Goal: Task Accomplishment & Management: Manage account settings

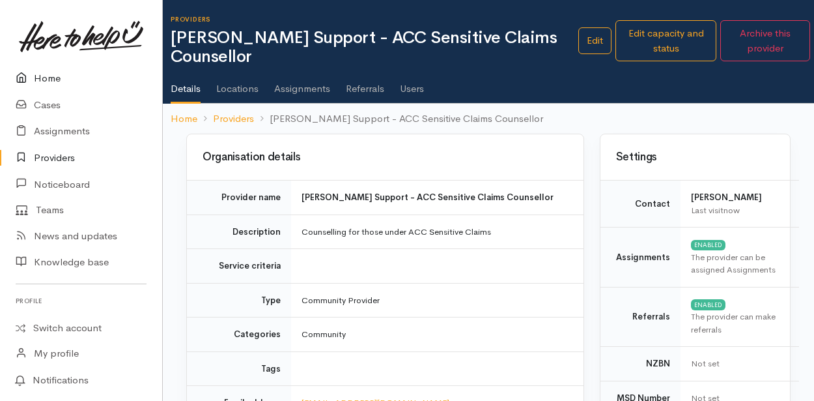
click at [48, 74] on link "Home" at bounding box center [81, 78] width 162 height 27
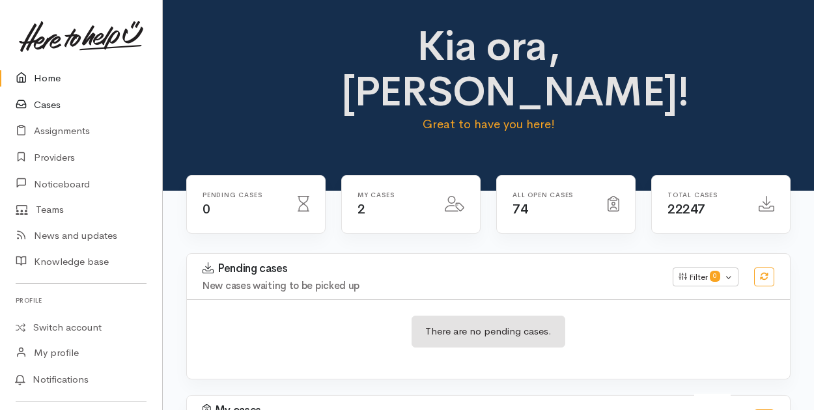
click at [52, 106] on link "Cases" at bounding box center [81, 105] width 162 height 27
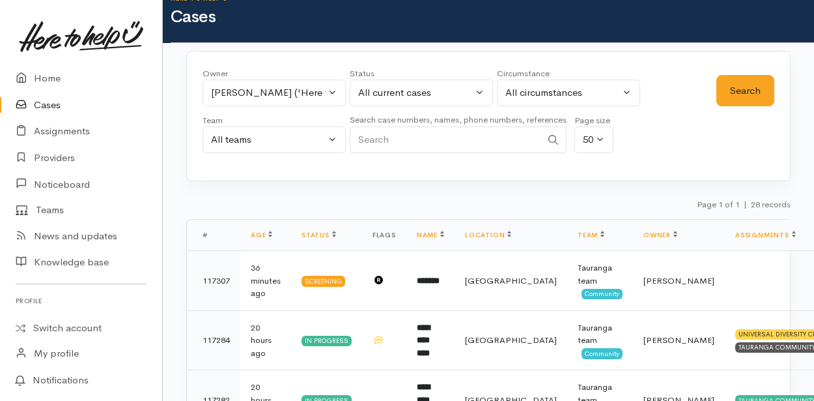
scroll to position [20, 0]
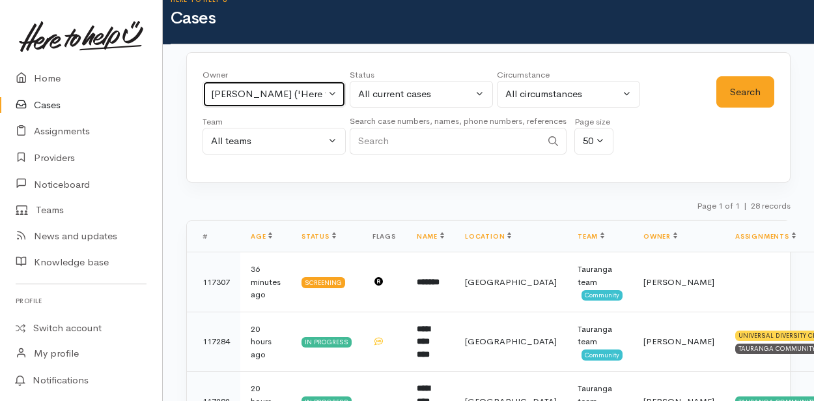
click at [330, 91] on button "[PERSON_NAME] ('Here to help u')" at bounding box center [274, 94] width 143 height 27
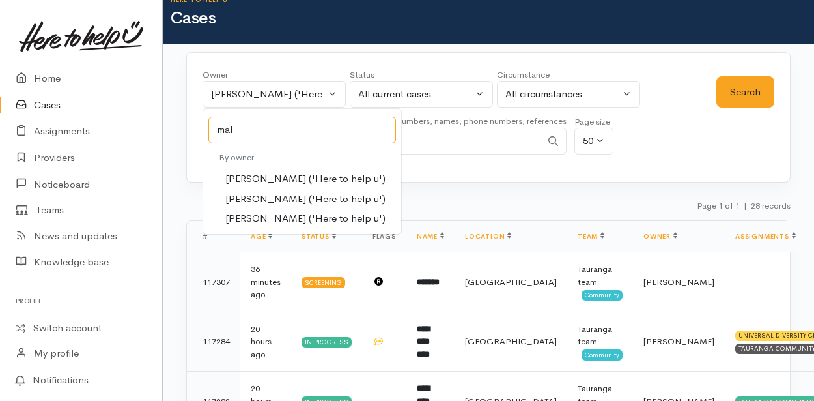
type input "mal"
click at [253, 197] on span "Malia Stowers ('Here to help u')" at bounding box center [305, 199] width 160 height 15
select select "1613"
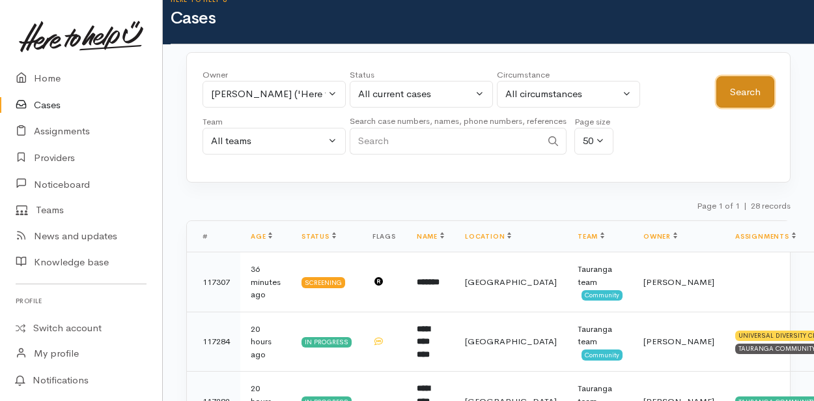
click at [740, 83] on button "Search" at bounding box center [746, 92] width 58 height 32
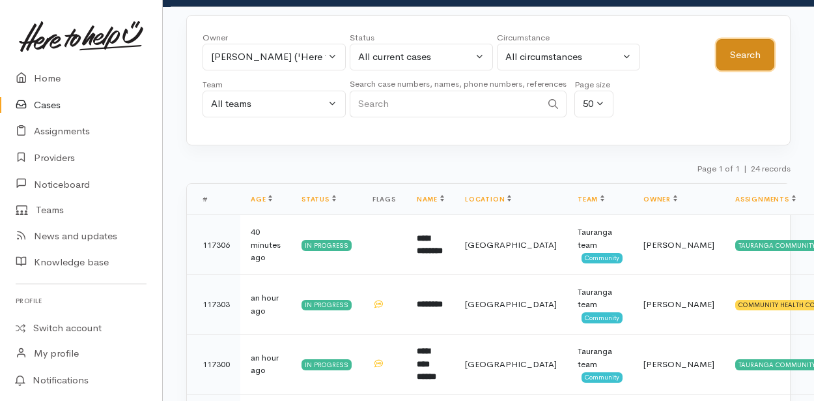
scroll to position [0, 0]
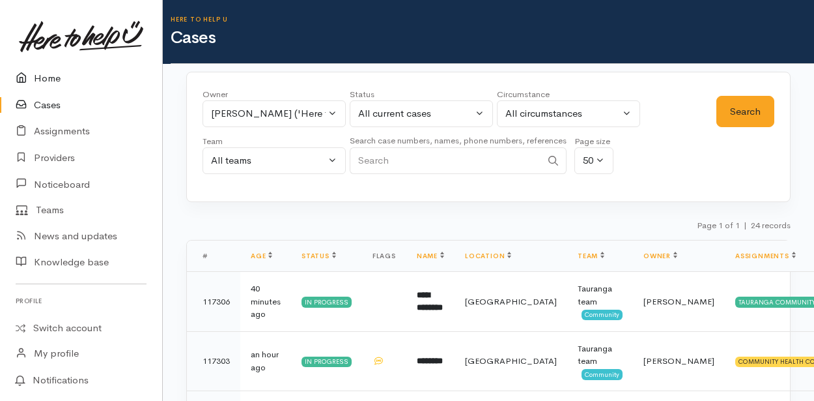
click at [48, 77] on link "Home" at bounding box center [81, 78] width 162 height 27
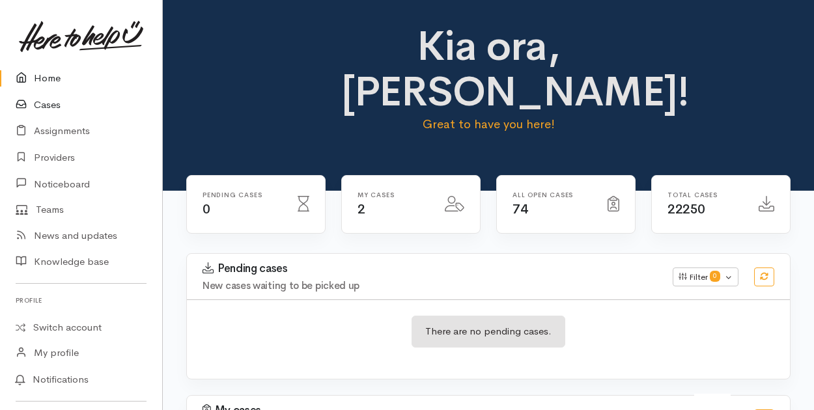
click at [51, 105] on link "Cases" at bounding box center [81, 105] width 162 height 27
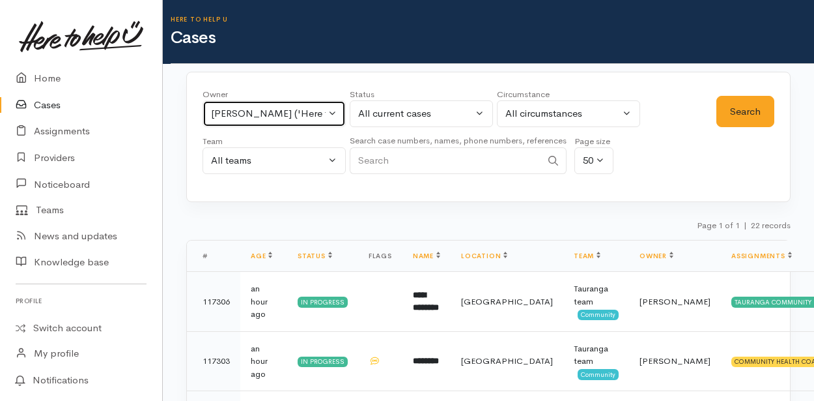
click at [330, 113] on button "Malia Stowers ('Here to help u')" at bounding box center [274, 113] width 143 height 27
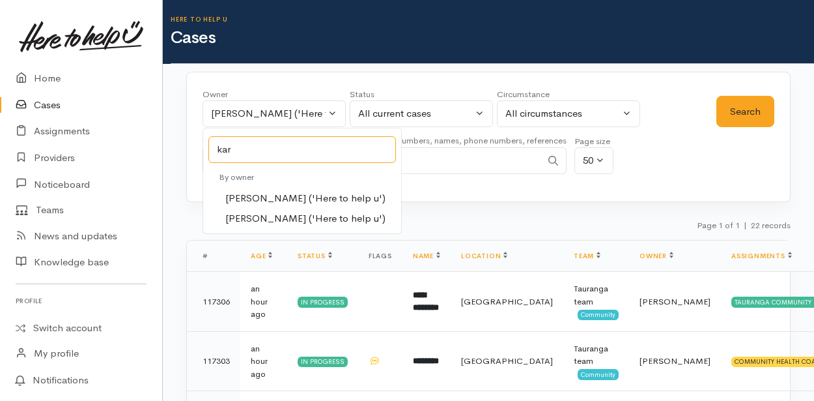
type input "kar"
click at [252, 193] on span "Karli Morris ('Here to help u')" at bounding box center [305, 198] width 160 height 15
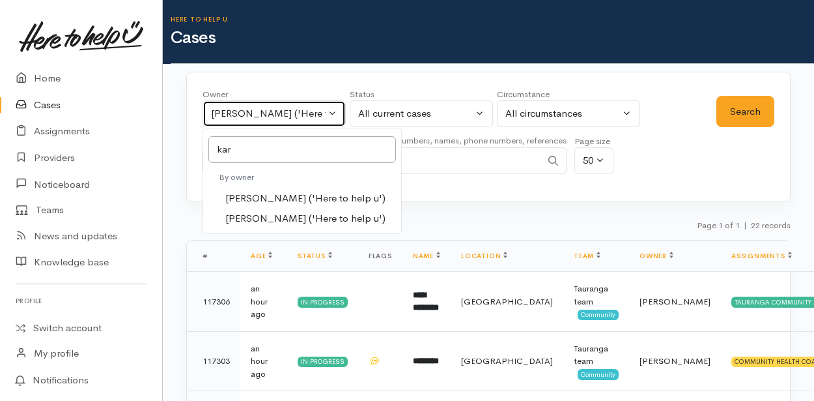
select select "435"
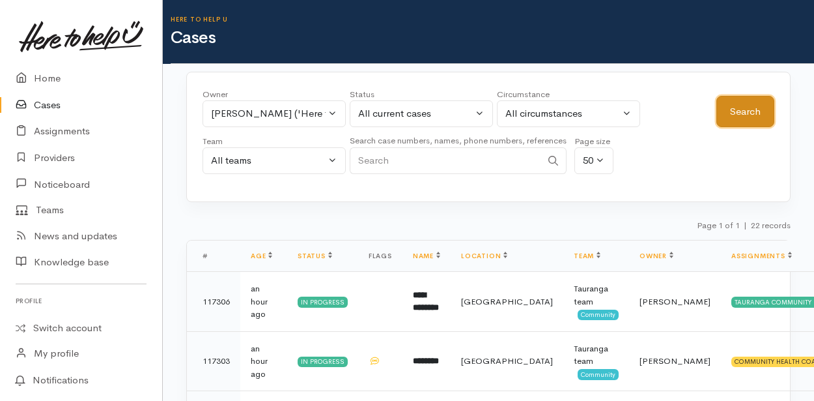
click at [747, 109] on button "Search" at bounding box center [746, 112] width 58 height 32
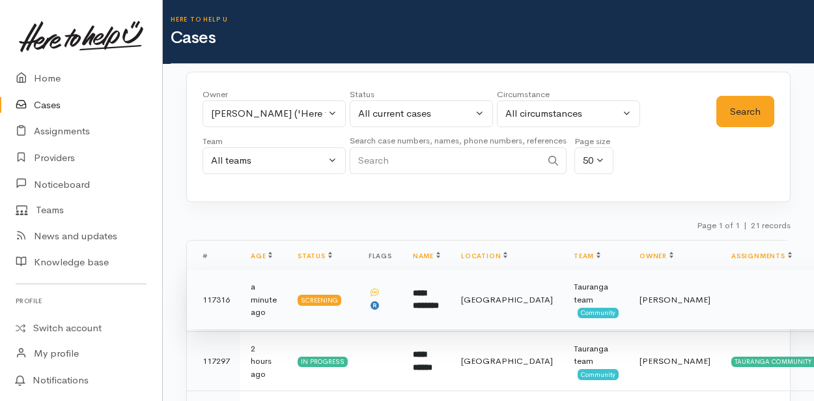
click at [438, 304] on b "**********" at bounding box center [426, 300] width 26 height 22
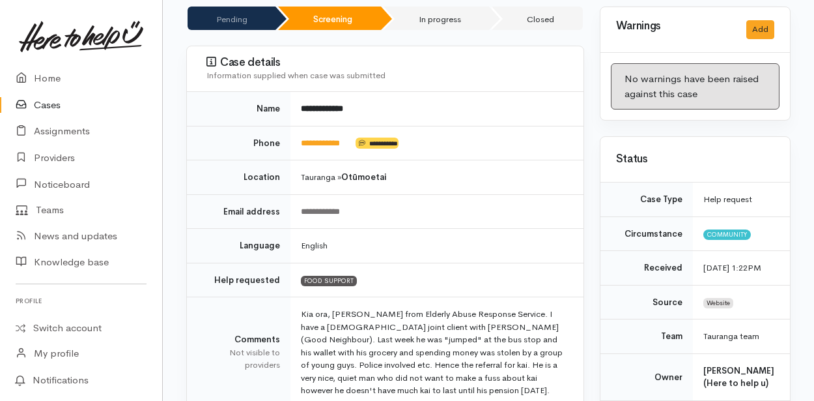
scroll to position [195, 0]
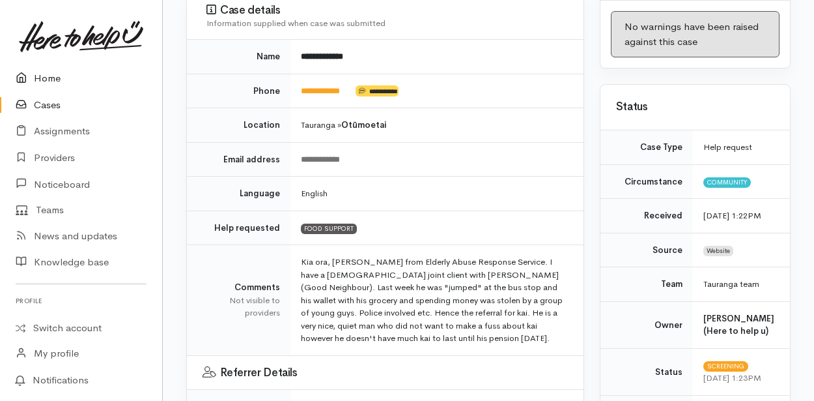
click at [52, 80] on link "Home" at bounding box center [81, 78] width 162 height 27
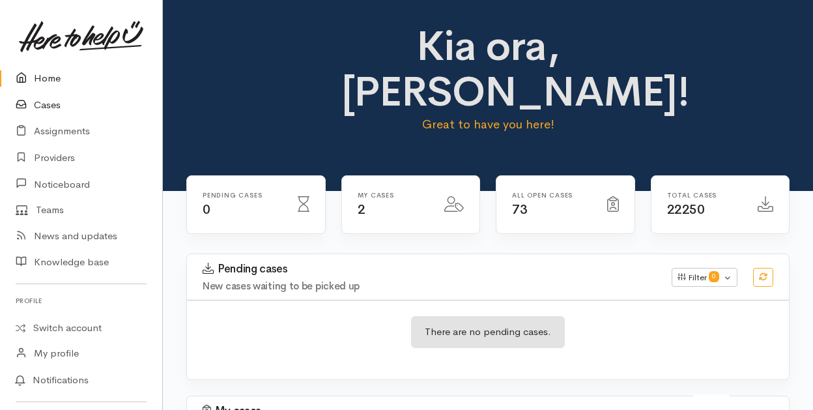
click at [32, 101] on icon at bounding box center [25, 105] width 18 height 16
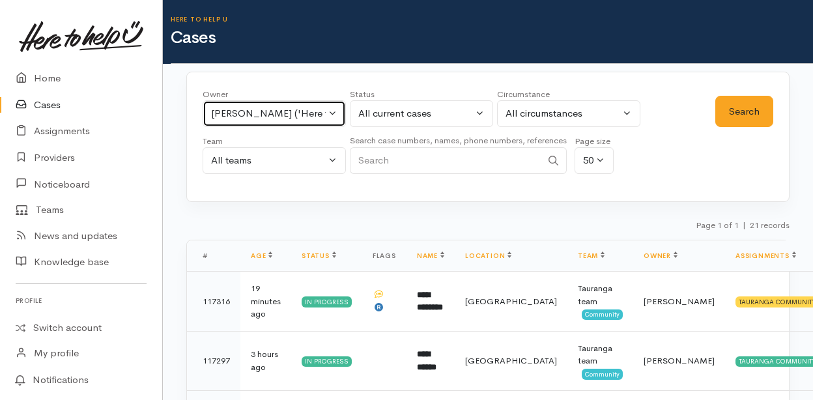
click at [330, 116] on button "[PERSON_NAME] ('Here to help u')" at bounding box center [274, 113] width 143 height 27
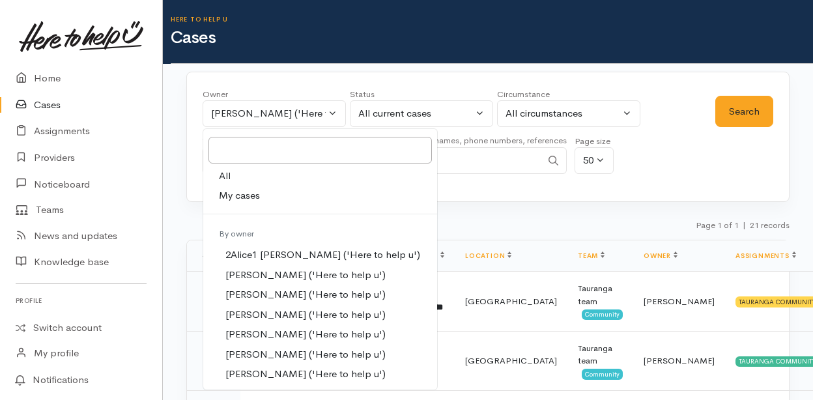
click at [240, 201] on span "My cases" at bounding box center [239, 195] width 41 height 15
select select "205"
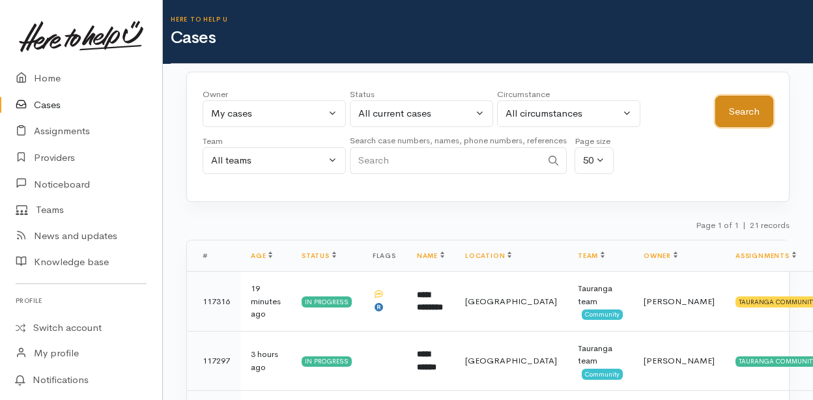
click at [749, 117] on button "Search" at bounding box center [744, 112] width 58 height 32
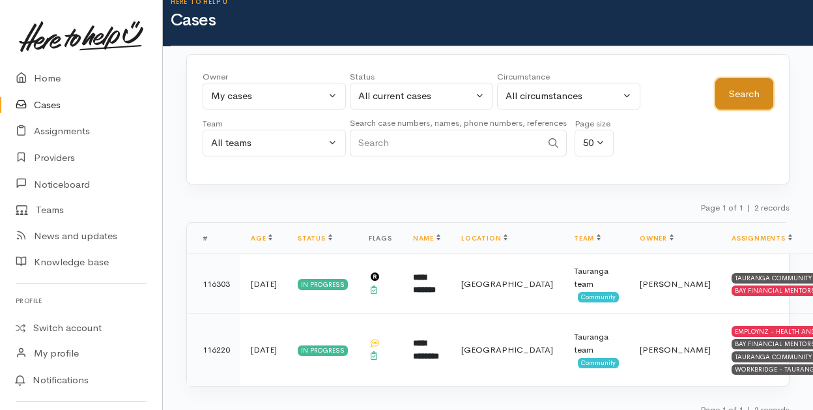
scroll to position [32, 0]
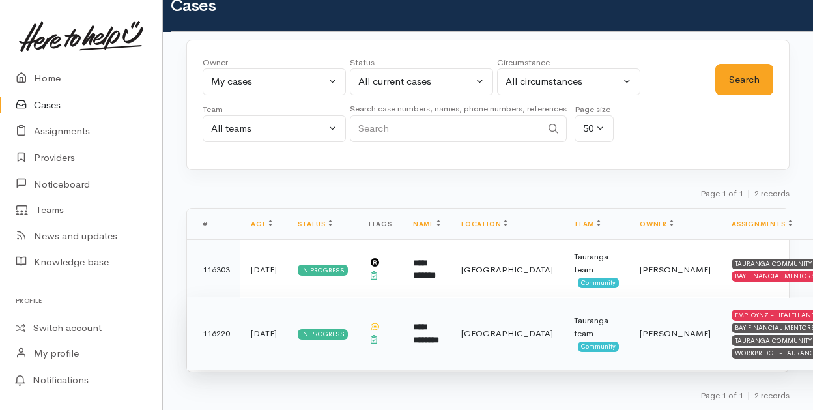
click at [416, 330] on b "**********" at bounding box center [426, 334] width 26 height 22
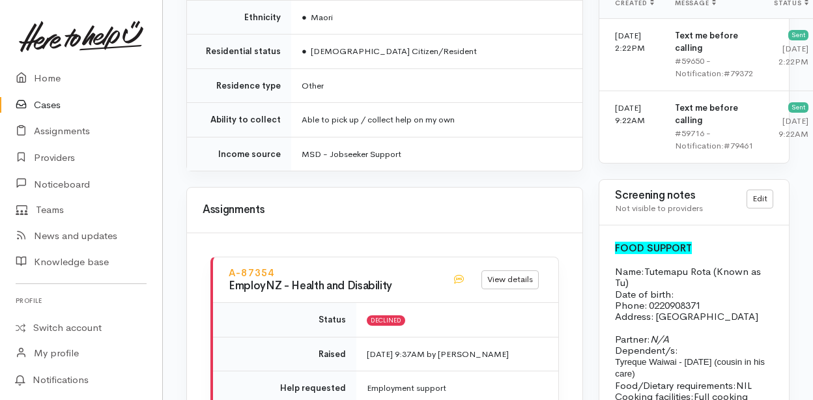
scroll to position [782, 0]
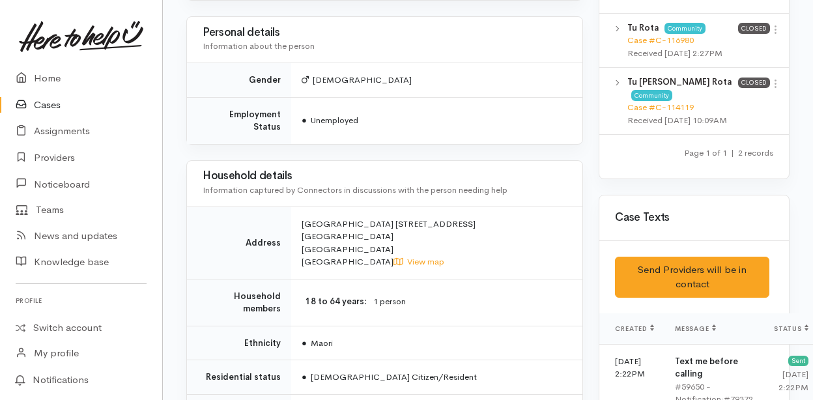
click at [53, 104] on link "Cases" at bounding box center [81, 105] width 162 height 27
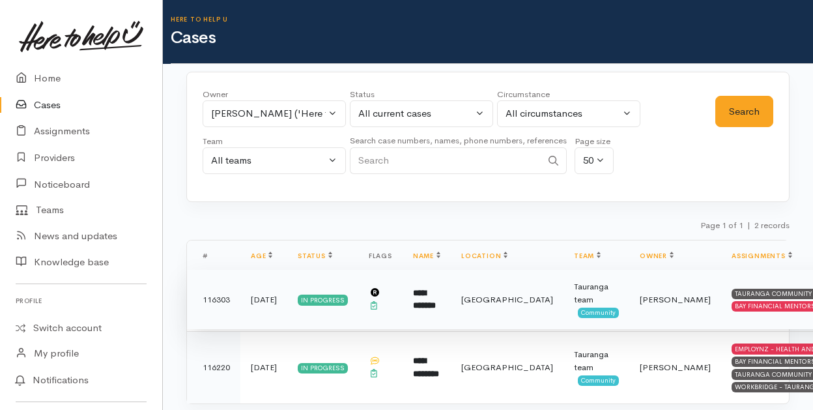
click at [413, 298] on b "**********" at bounding box center [424, 300] width 23 height 22
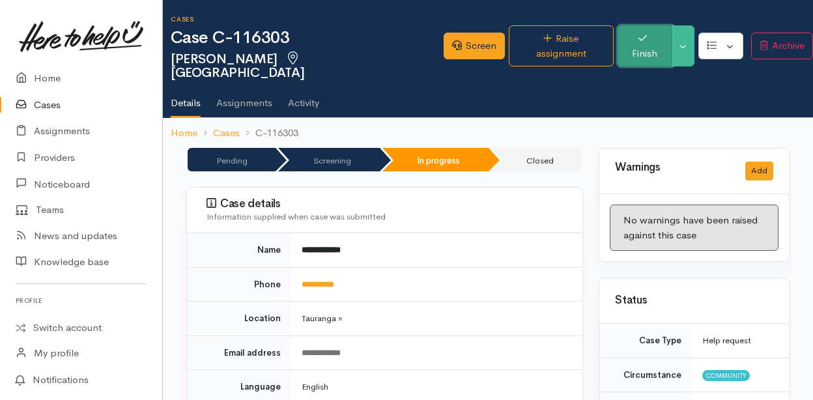
click at [638, 37] on button "Finish" at bounding box center [645, 45] width 55 height 41
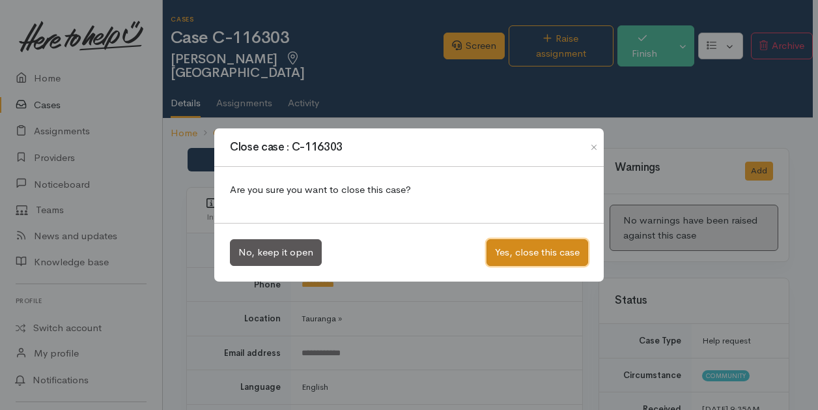
click at [549, 252] on button "Yes, close this case" at bounding box center [538, 252] width 102 height 27
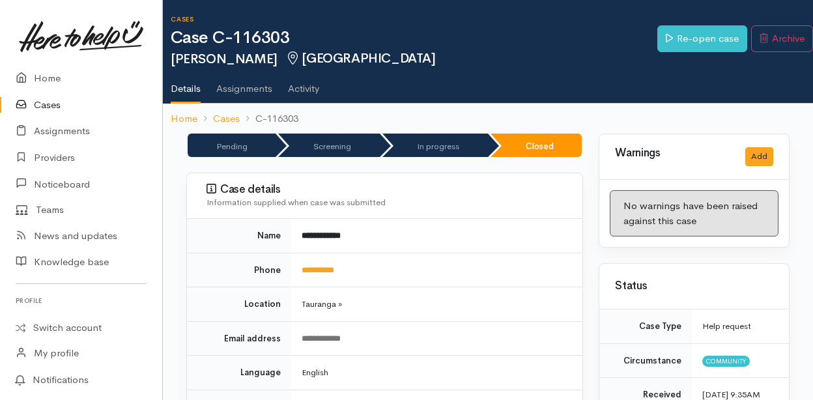
click at [40, 104] on link "Cases" at bounding box center [81, 105] width 162 height 27
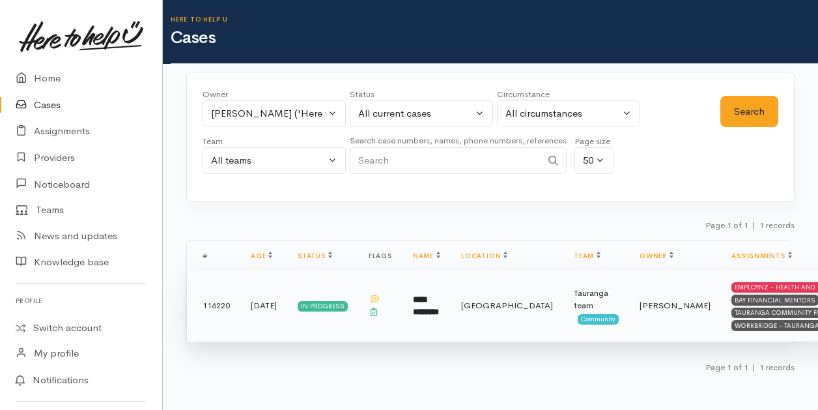
click at [413, 300] on b "**********" at bounding box center [426, 306] width 26 height 22
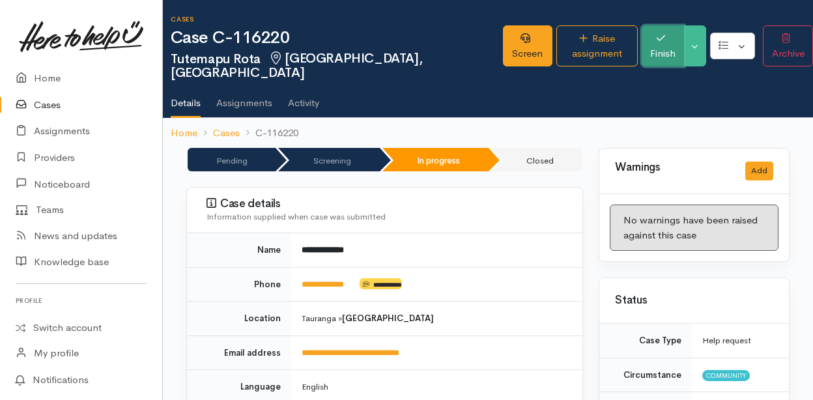
click at [648, 53] on button "Finish" at bounding box center [663, 45] width 42 height 41
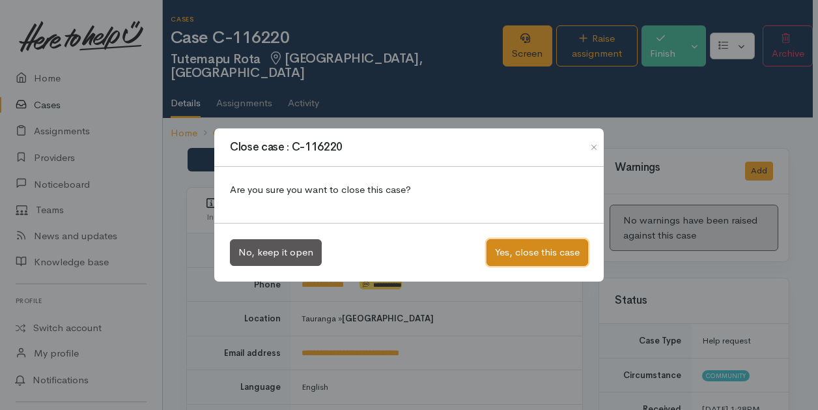
click at [534, 251] on button "Yes, close this case" at bounding box center [538, 252] width 102 height 27
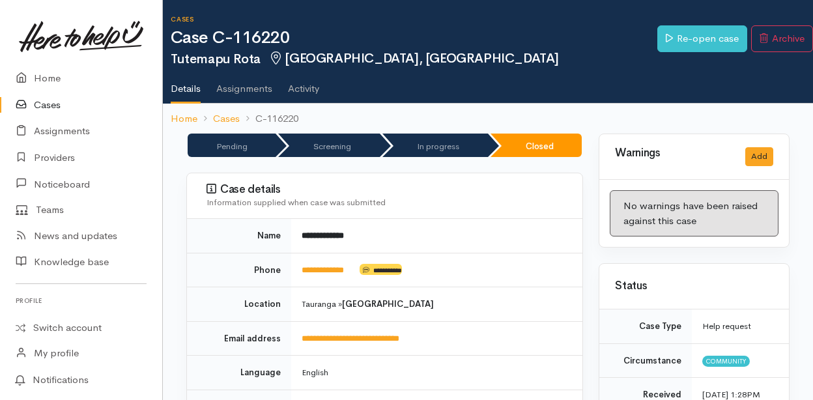
click at [48, 104] on link "Cases" at bounding box center [81, 105] width 162 height 27
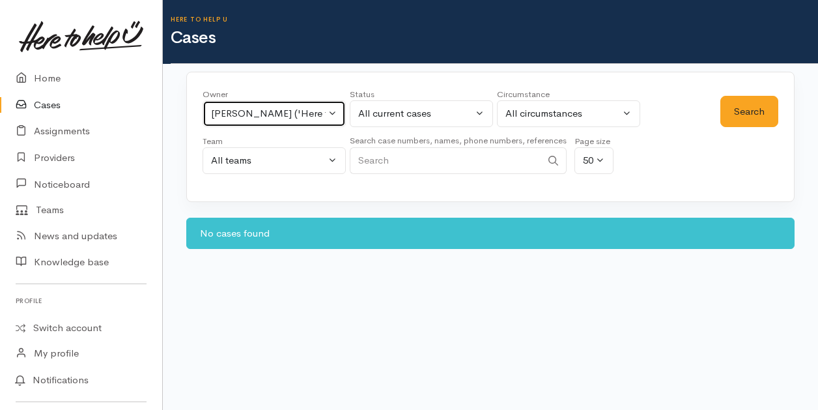
click at [336, 113] on button "[PERSON_NAME] ('Here to help u')" at bounding box center [274, 113] width 143 height 27
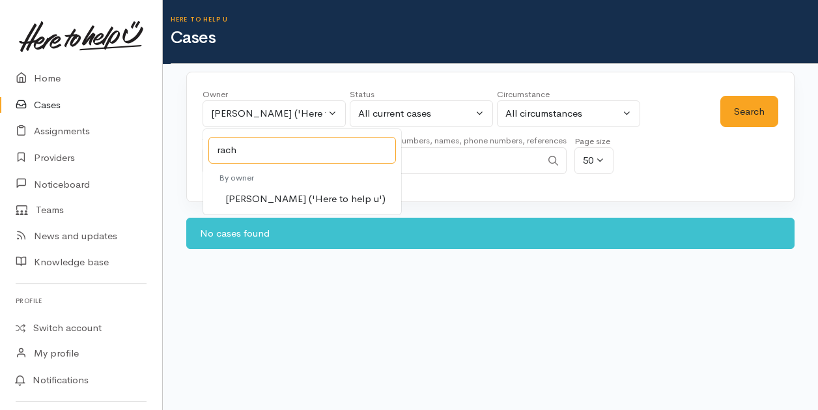
type input "rach"
click at [278, 197] on span "[PERSON_NAME] ('Here to help u')" at bounding box center [305, 199] width 160 height 15
select select "1612"
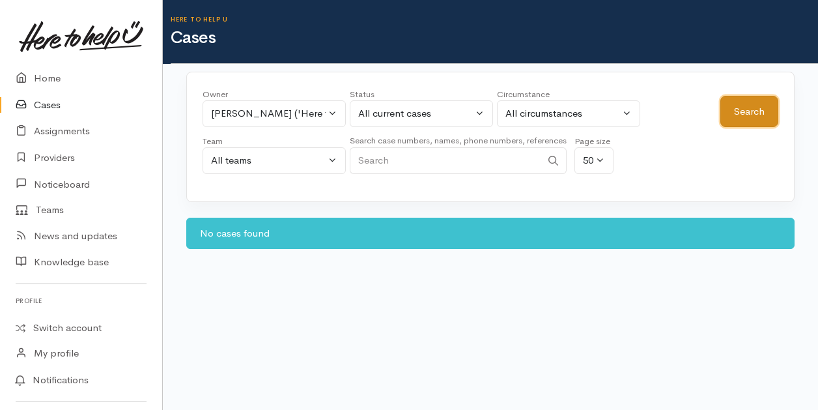
click at [747, 115] on button "Search" at bounding box center [750, 112] width 58 height 32
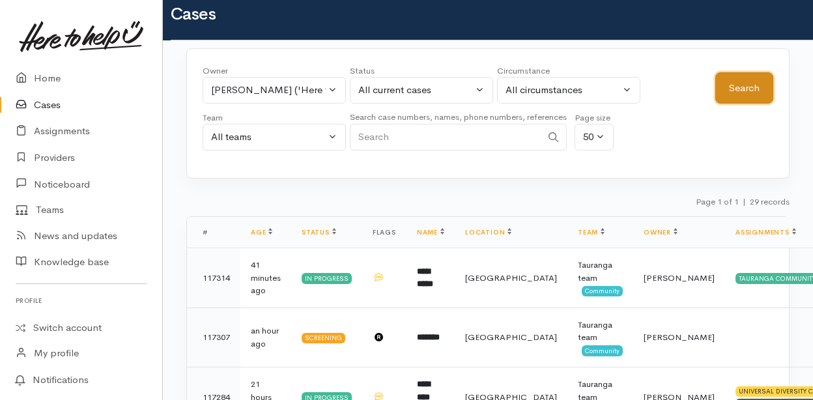
scroll to position [23, 0]
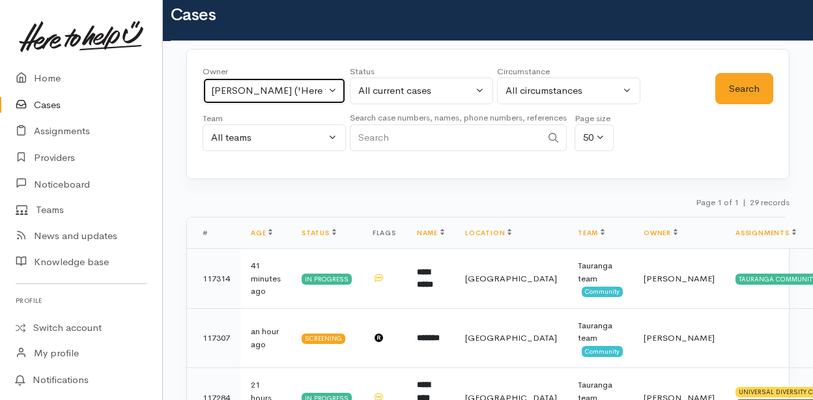
click at [333, 91] on button "Rachel Proctor ('Here to help u')" at bounding box center [274, 91] width 143 height 27
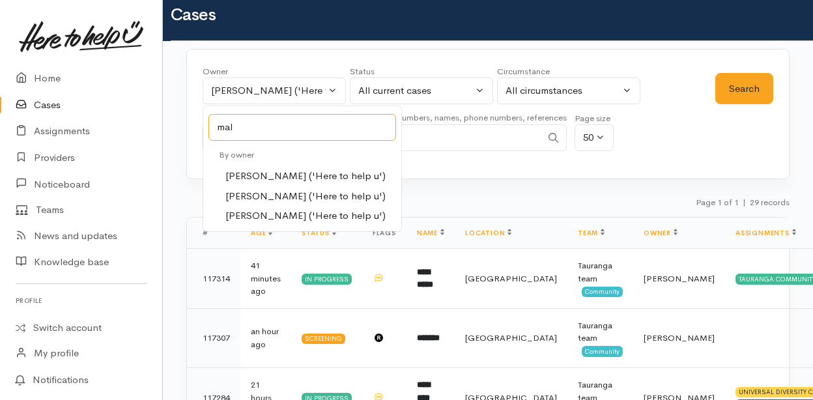
type input "mal"
click at [274, 195] on span "Malia Stowers ('Here to help u')" at bounding box center [305, 196] width 160 height 15
select select "1613"
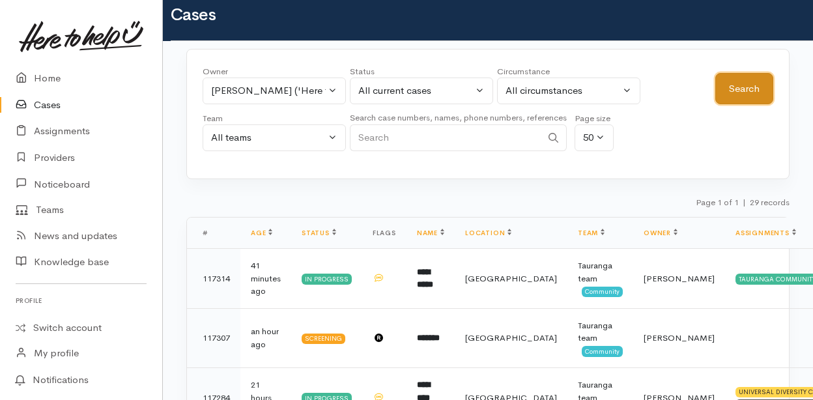
click at [728, 92] on button "Search" at bounding box center [744, 89] width 58 height 32
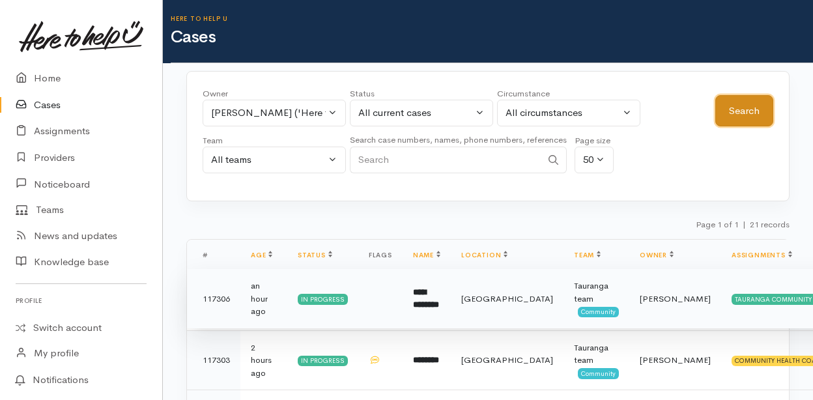
scroll to position [0, 0]
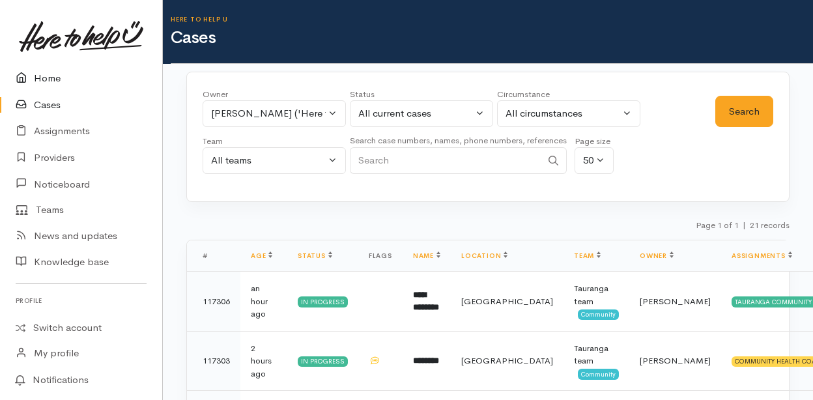
click at [43, 80] on link "Home" at bounding box center [81, 78] width 162 height 27
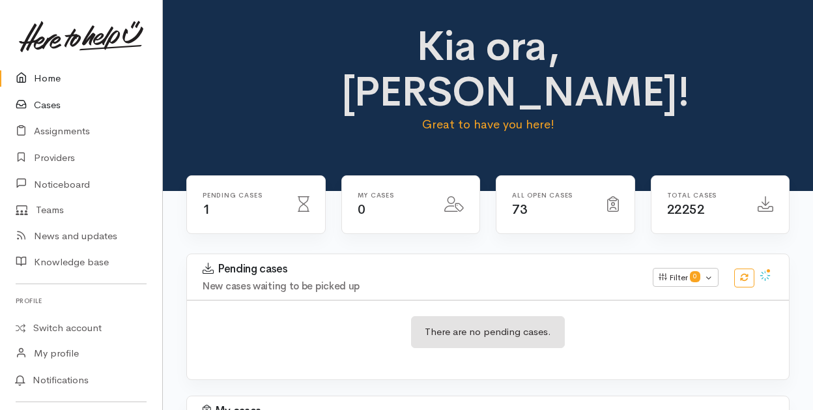
click at [49, 105] on link "Cases" at bounding box center [81, 105] width 162 height 27
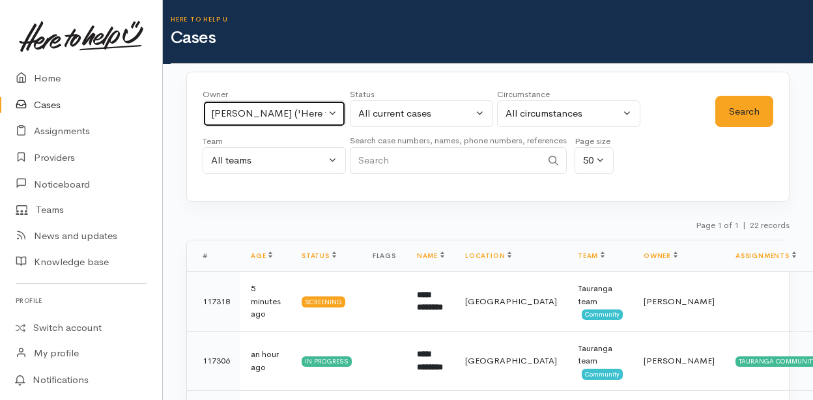
click at [334, 109] on button "[PERSON_NAME] ('Here to help u')" at bounding box center [274, 113] width 143 height 27
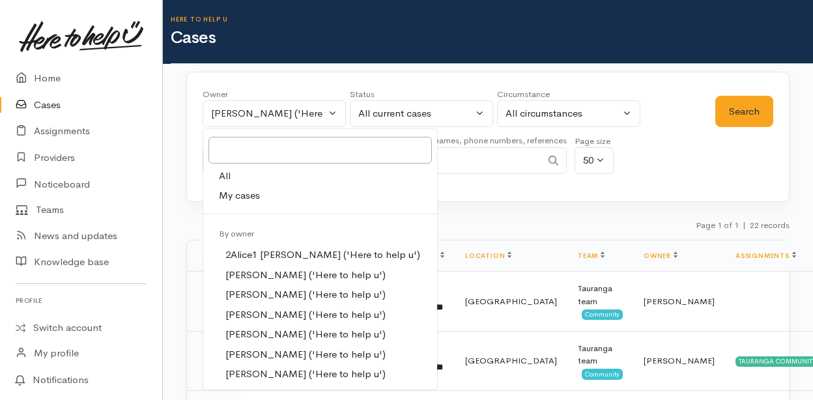
click at [238, 175] on link "All" at bounding box center [320, 176] width 234 height 20
select select "-1"
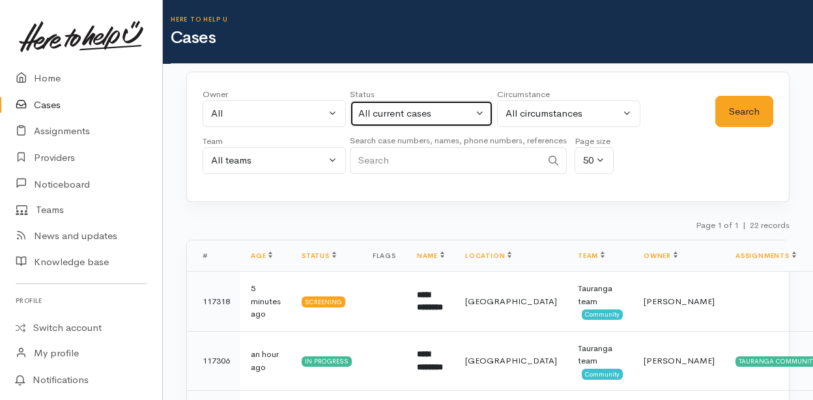
click at [477, 113] on button "All current cases" at bounding box center [421, 113] width 143 height 27
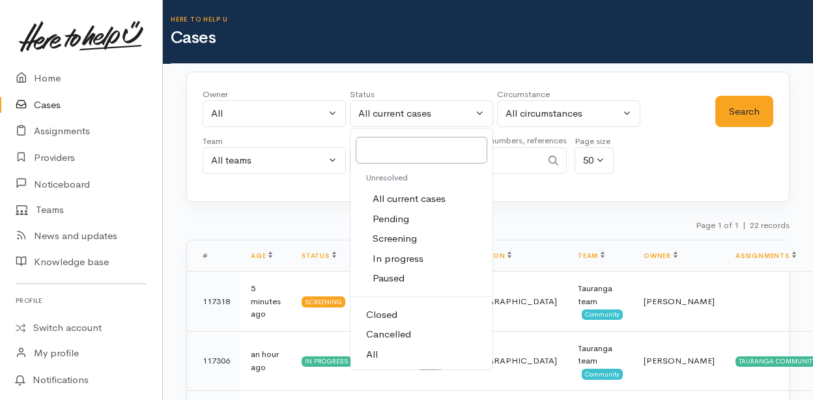
click at [378, 355] on link "All" at bounding box center [422, 355] width 142 height 20
select select "All"
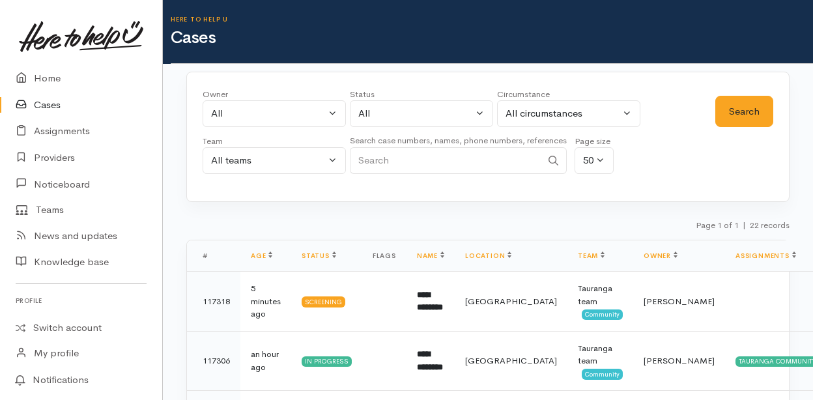
click at [424, 160] on input "Search" at bounding box center [446, 160] width 192 height 27
type input "te rewiti"
click at [745, 108] on button "Search" at bounding box center [744, 112] width 58 height 32
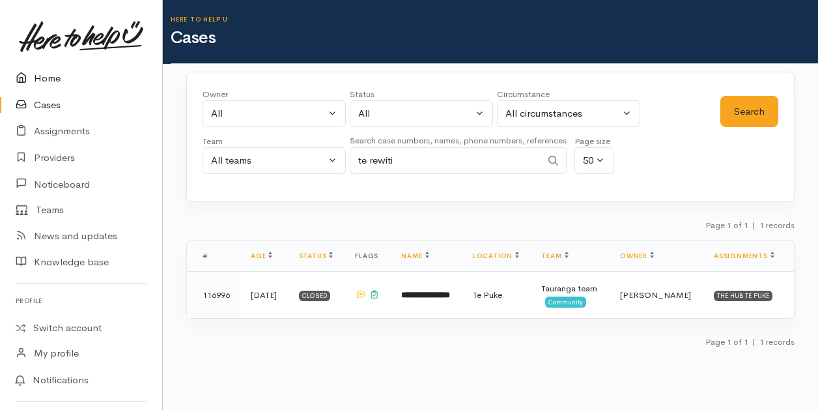
click at [51, 78] on link "Home" at bounding box center [81, 78] width 162 height 27
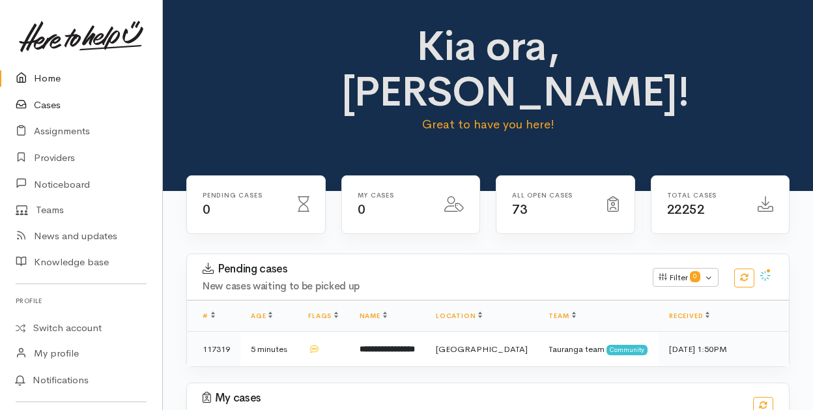
click at [49, 104] on link "Cases" at bounding box center [81, 105] width 162 height 27
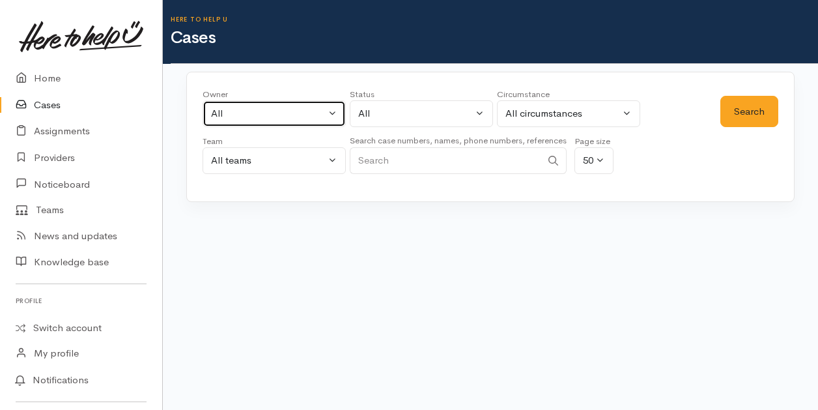
click at [332, 116] on button "All" at bounding box center [274, 113] width 143 height 27
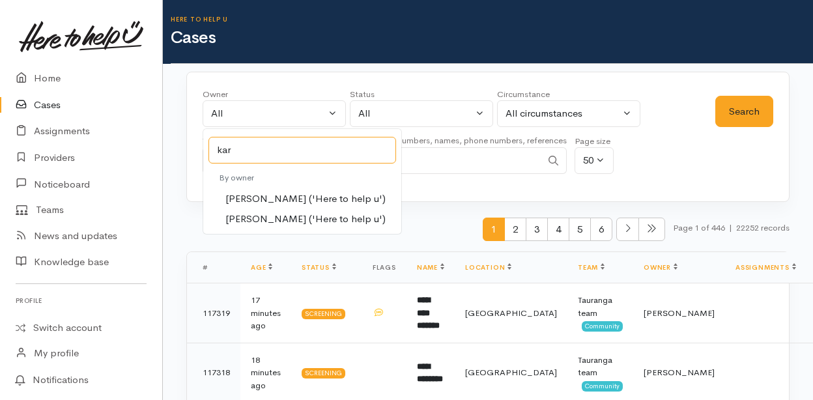
type input "kar"
click at [243, 192] on span "[PERSON_NAME] ('Here to help u')" at bounding box center [305, 199] width 160 height 15
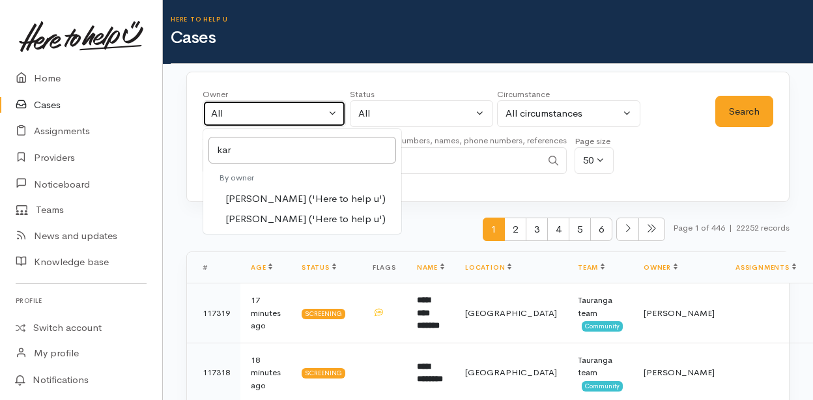
select select "435"
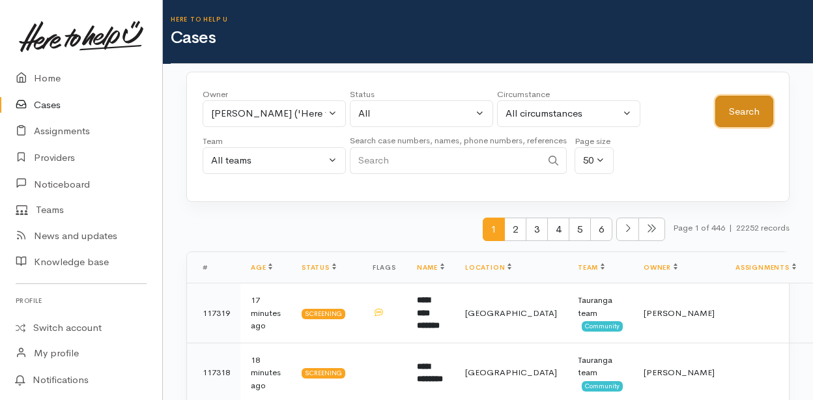
click at [751, 115] on button "Search" at bounding box center [744, 112] width 58 height 32
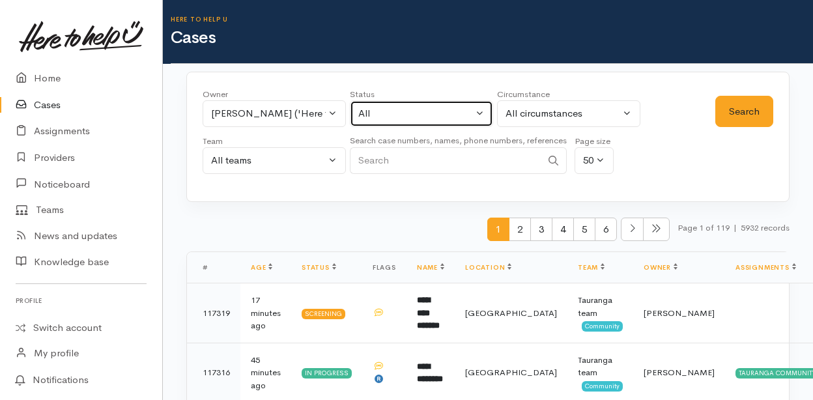
click at [484, 112] on button "All" at bounding box center [421, 113] width 143 height 27
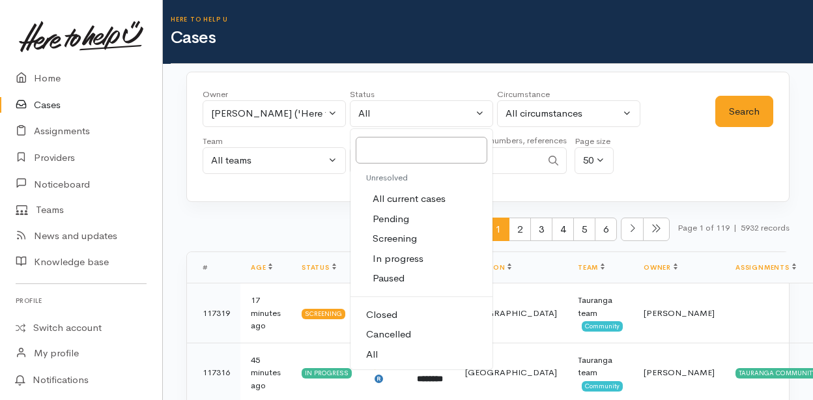
click at [419, 197] on span "All current cases" at bounding box center [409, 199] width 73 height 15
select select "Unresolved"
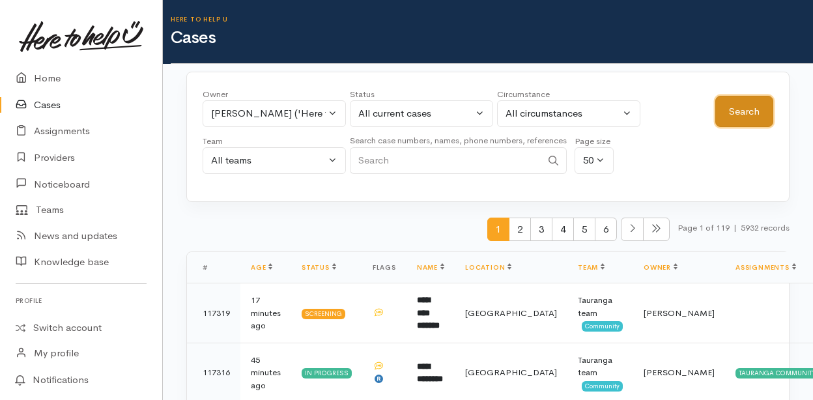
click at [722, 111] on button "Search" at bounding box center [744, 112] width 58 height 32
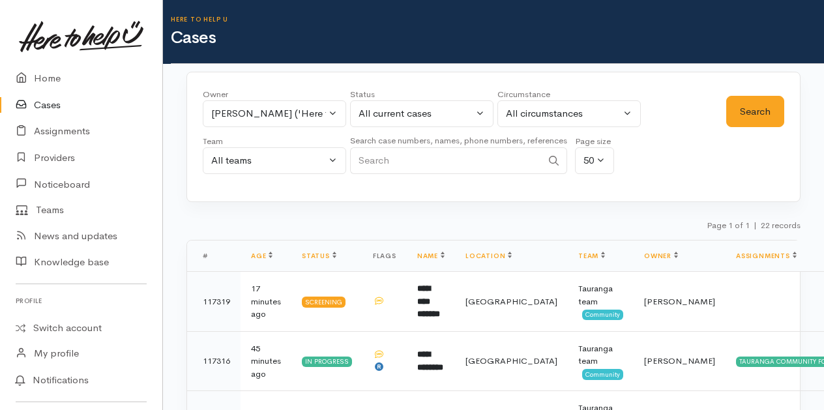
click at [50, 106] on link "Cases" at bounding box center [81, 105] width 162 height 27
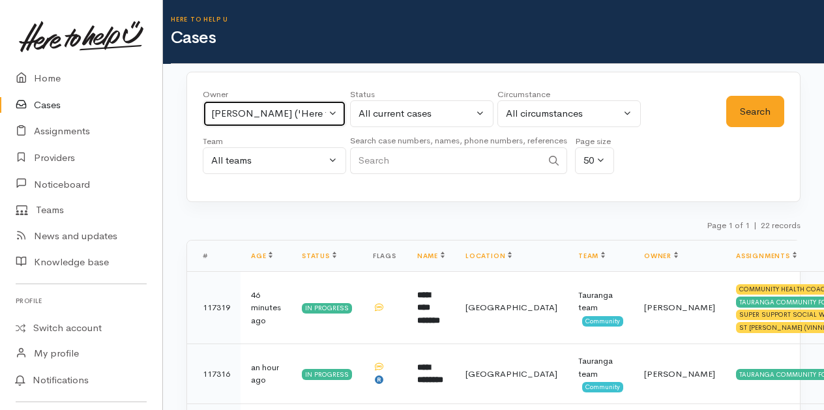
click at [332, 112] on button "[PERSON_NAME] ('Here to help u')" at bounding box center [274, 113] width 143 height 27
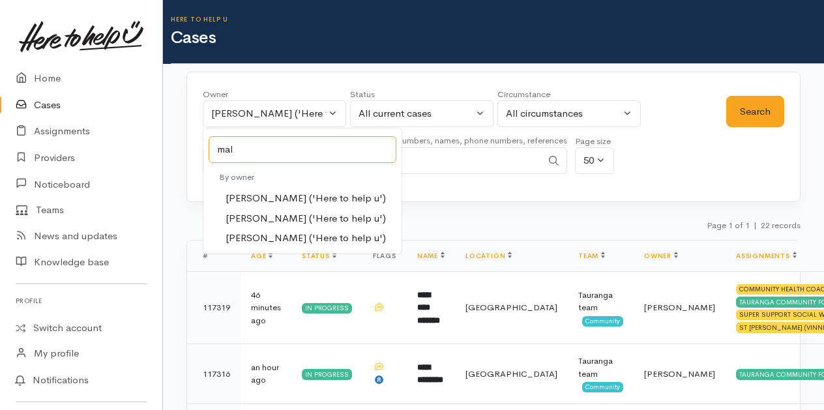
type input "mal"
click at [246, 220] on span "[PERSON_NAME] ('Here to help u')" at bounding box center [305, 218] width 160 height 15
select select "1613"
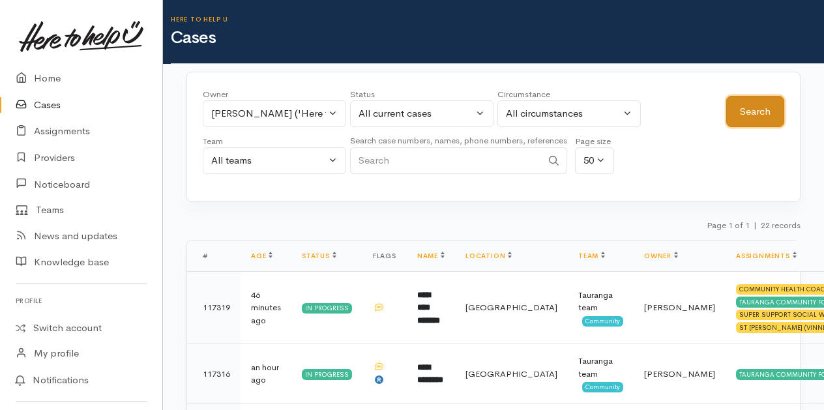
click at [758, 109] on button "Search" at bounding box center [755, 112] width 58 height 32
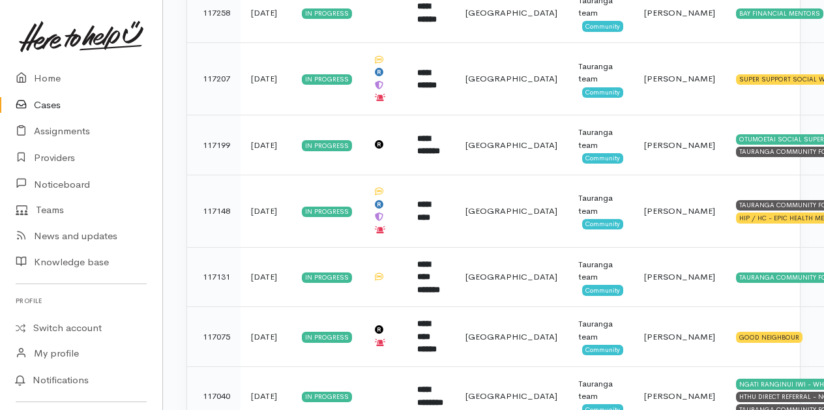
scroll to position [652, 0]
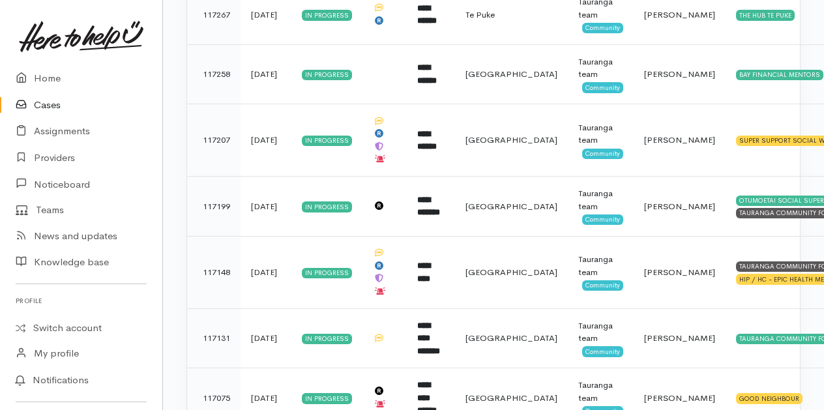
scroll to position [586, 0]
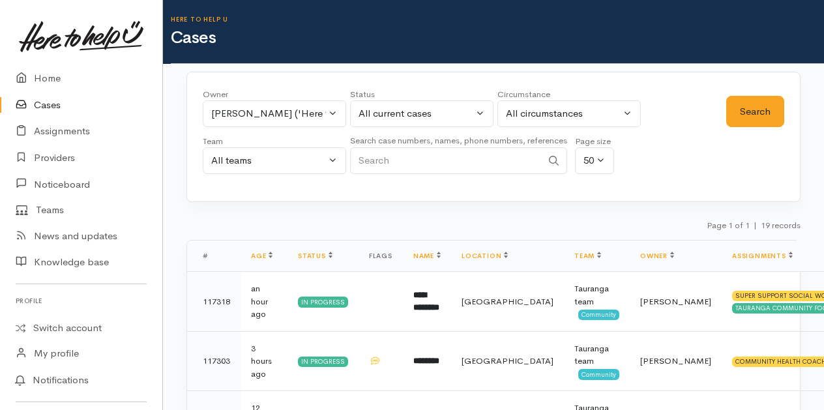
click at [53, 105] on link "Cases" at bounding box center [81, 105] width 162 height 27
click at [336, 110] on button "[PERSON_NAME] ('Here to help u')" at bounding box center [274, 113] width 143 height 27
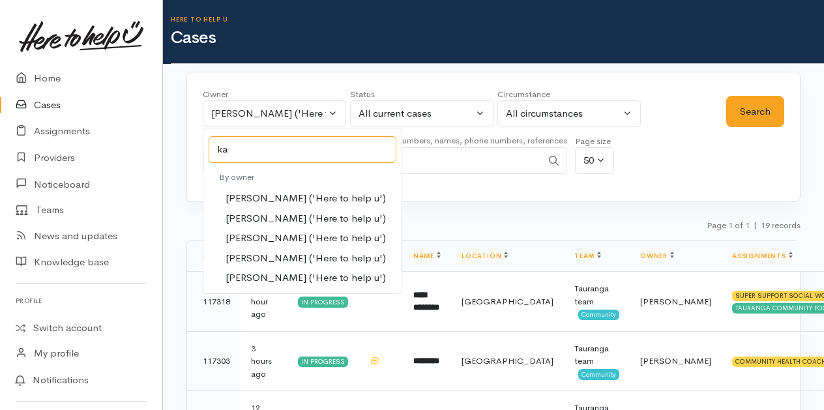
type input "ka"
click at [252, 242] on span "[PERSON_NAME] ('Here to help u')" at bounding box center [305, 238] width 160 height 15
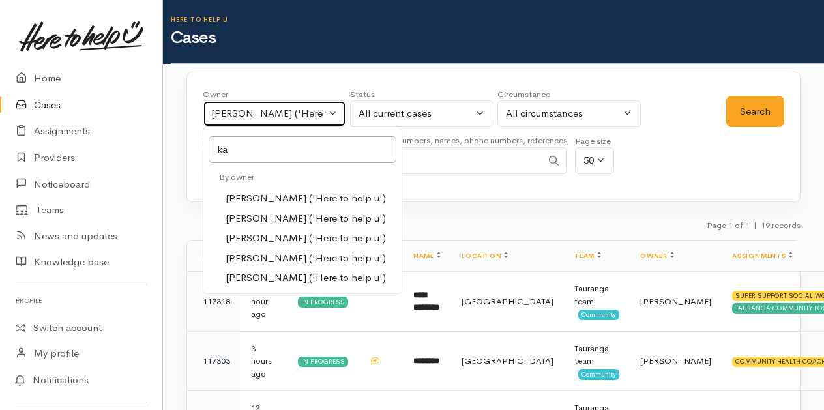
select select "435"
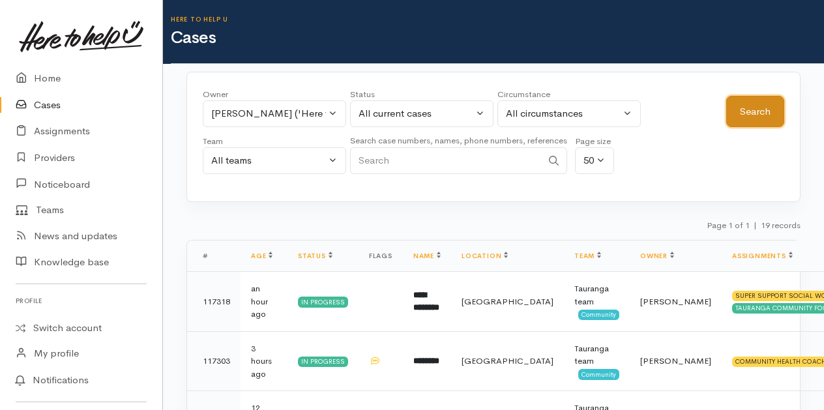
click at [770, 109] on button "Search" at bounding box center [755, 112] width 58 height 32
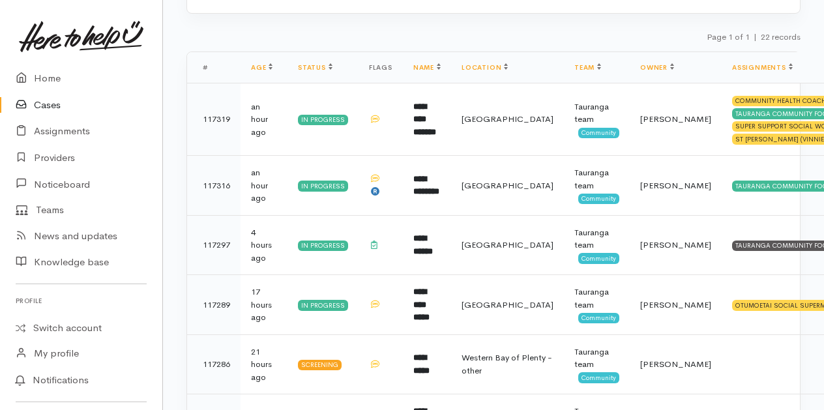
scroll to position [195, 0]
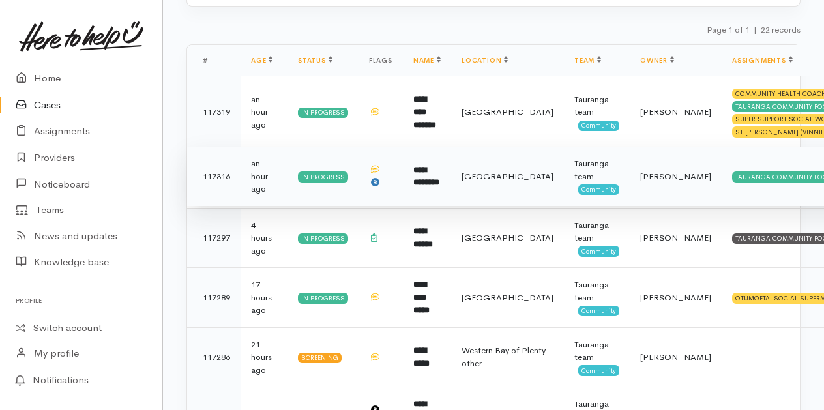
click at [438, 178] on b "**********" at bounding box center [426, 176] width 26 height 22
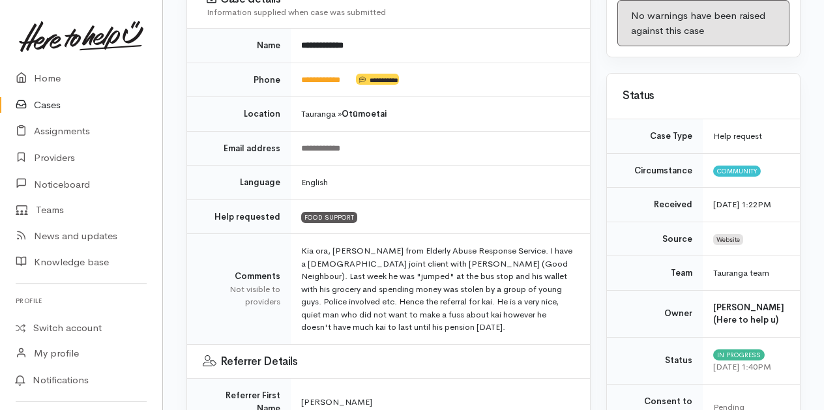
scroll to position [261, 0]
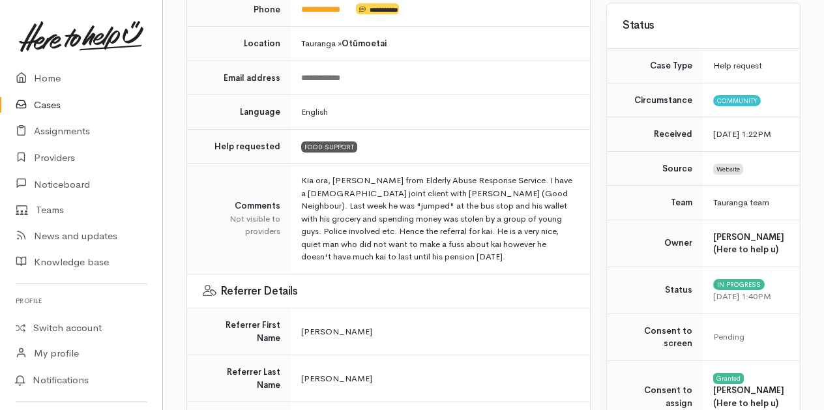
click at [50, 102] on link "Cases" at bounding box center [81, 105] width 162 height 27
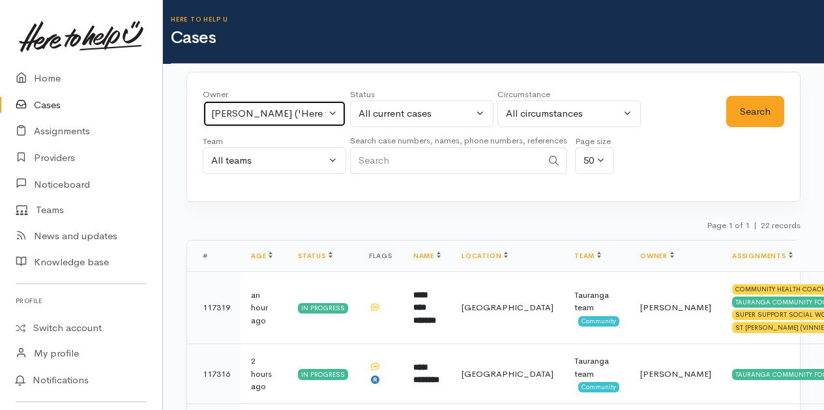
click at [335, 110] on button "Karli Morris ('Here to help u')" at bounding box center [274, 113] width 143 height 27
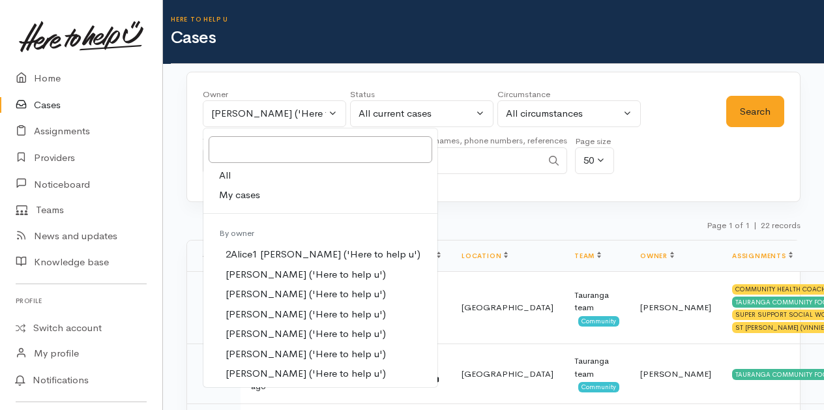
click at [234, 167] on link "All" at bounding box center [320, 175] width 234 height 20
select select "-1"
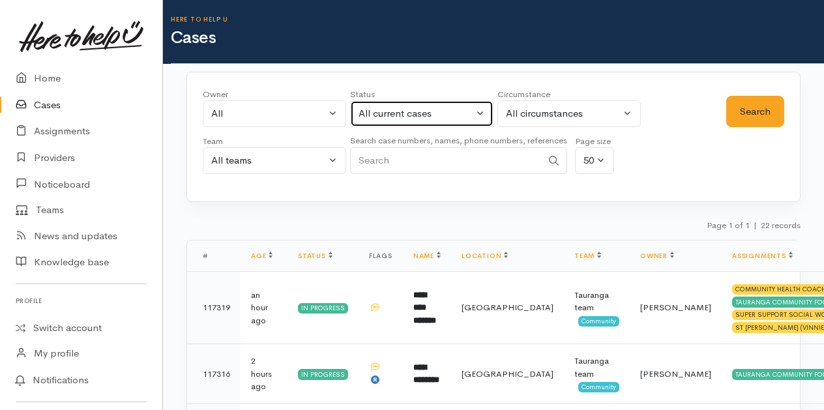
click at [485, 112] on button "All current cases" at bounding box center [421, 113] width 143 height 27
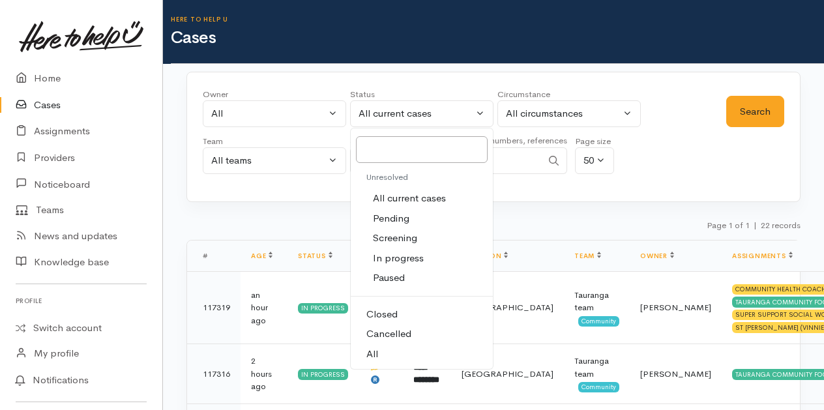
click at [377, 351] on link "All" at bounding box center [422, 354] width 142 height 20
select select "All"
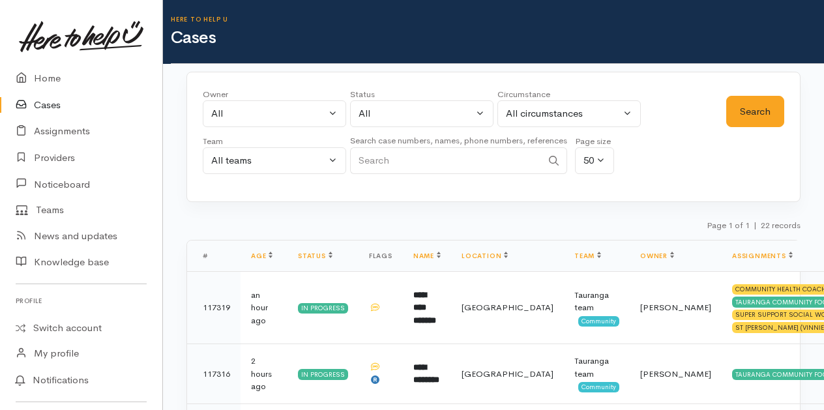
click at [383, 158] on input "Search" at bounding box center [446, 160] width 192 height 27
type input "Brendan kale"
click at [764, 99] on button "Search" at bounding box center [755, 112] width 58 height 32
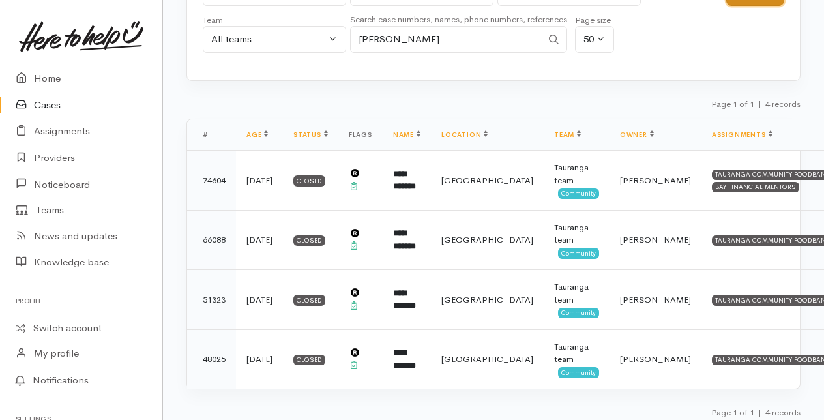
scroll to position [126, 0]
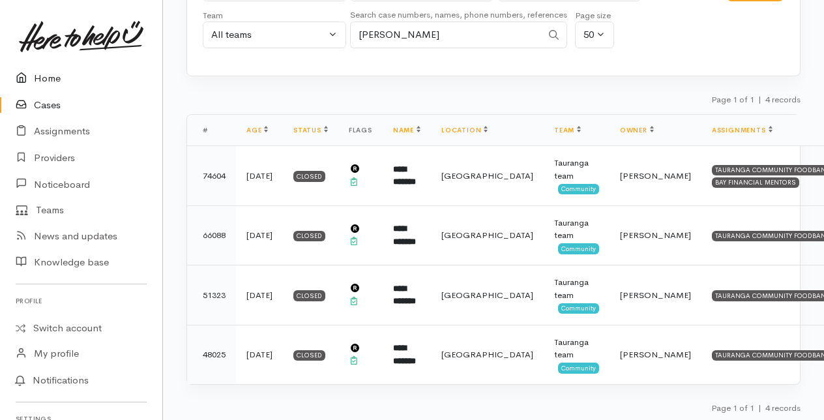
click at [51, 81] on link "Home" at bounding box center [81, 78] width 162 height 27
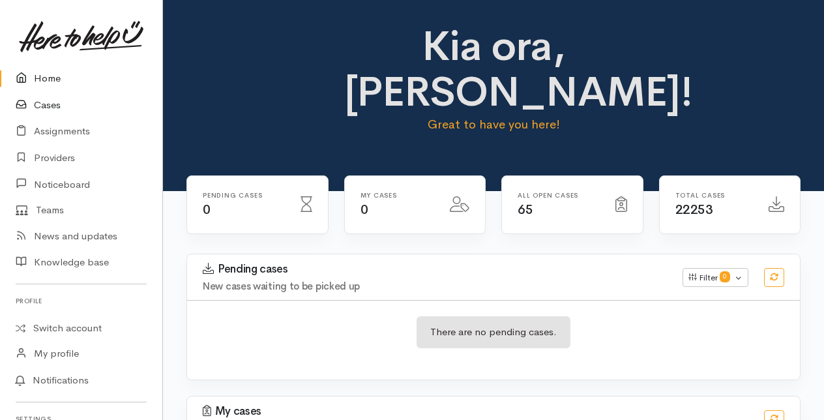
click at [54, 109] on link "Cases" at bounding box center [81, 105] width 162 height 27
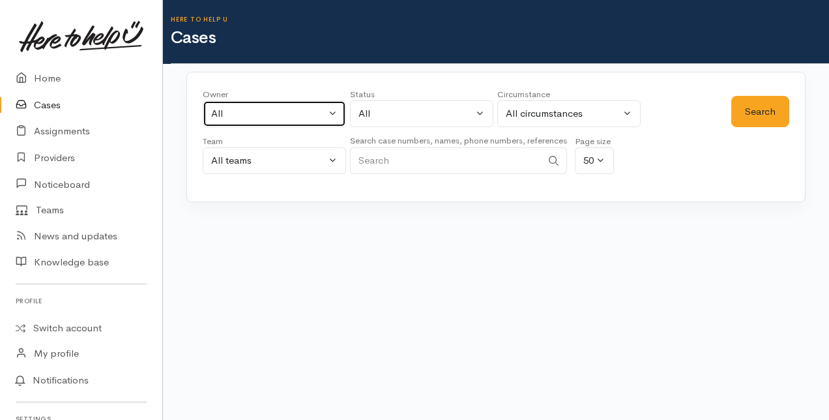
click at [338, 108] on button "All" at bounding box center [274, 113] width 143 height 27
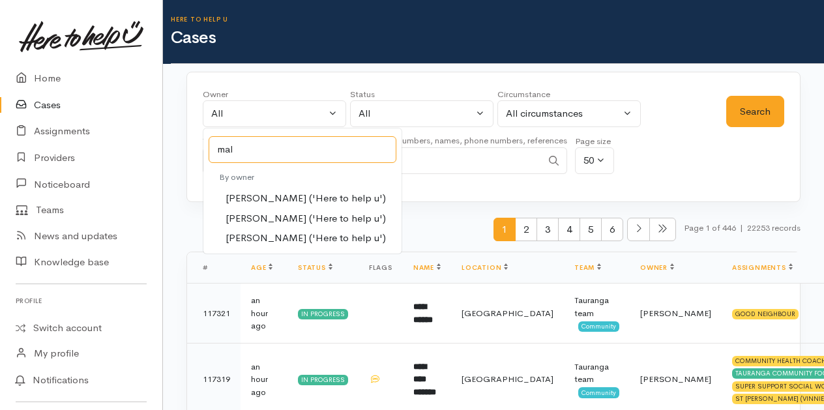
type input "mal"
click at [270, 214] on span "Malia Stowers ('Here to help u')" at bounding box center [305, 218] width 160 height 15
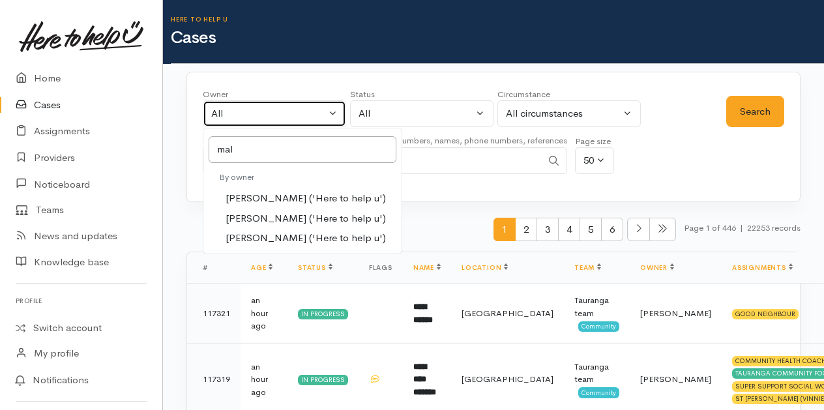
select select "1613"
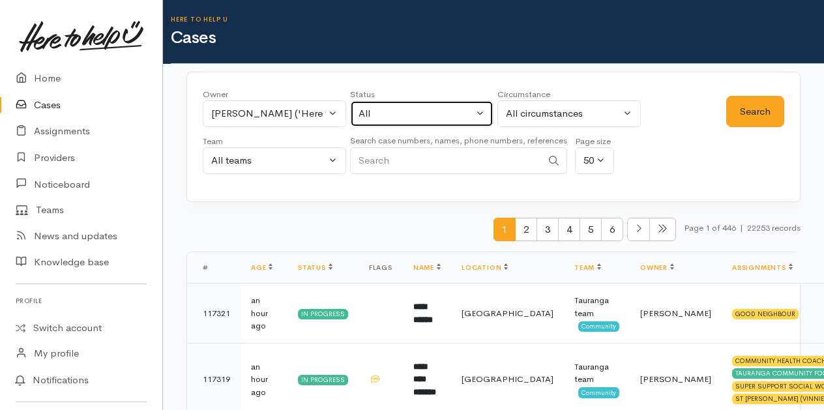
click at [478, 107] on button "All" at bounding box center [421, 113] width 143 height 27
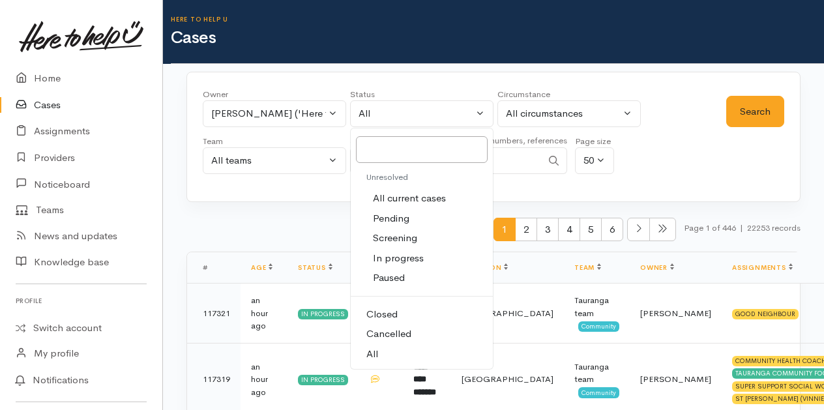
click at [393, 197] on span "All current cases" at bounding box center [409, 198] width 73 height 15
select select "Unresolved"
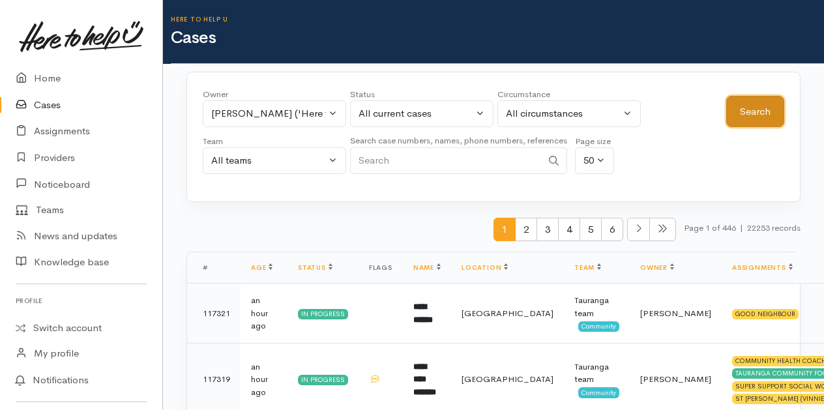
click at [769, 117] on button "Search" at bounding box center [755, 112] width 58 height 32
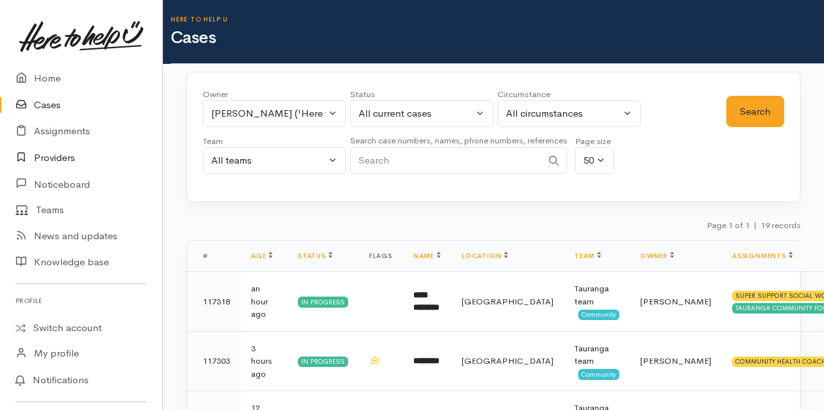
click at [57, 159] on link "Providers" at bounding box center [81, 158] width 162 height 27
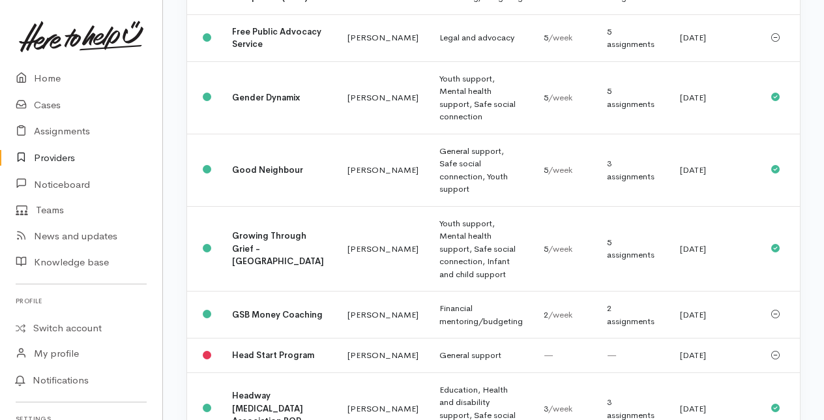
scroll to position [717, 0]
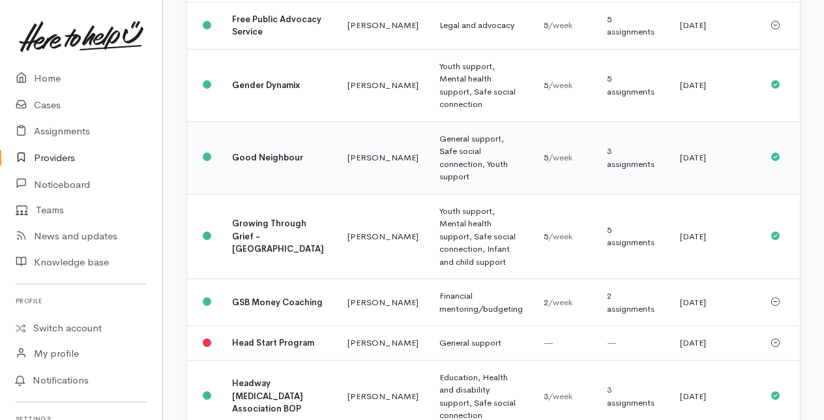
click at [248, 194] on td "Good Neighbour" at bounding box center [279, 157] width 115 height 72
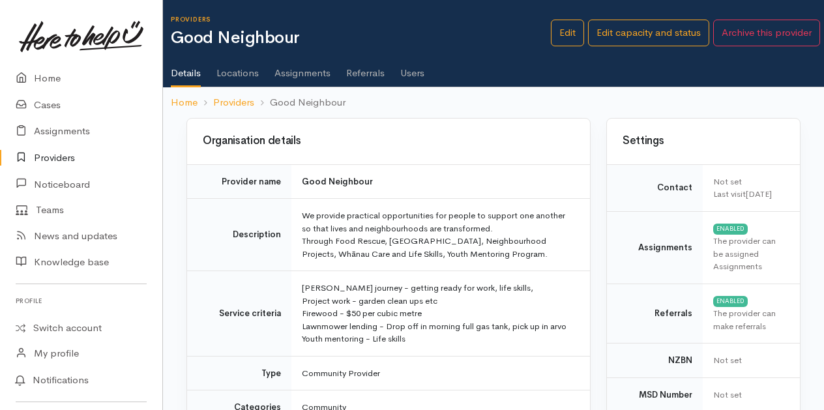
click at [422, 74] on link "Users" at bounding box center [412, 68] width 24 height 36
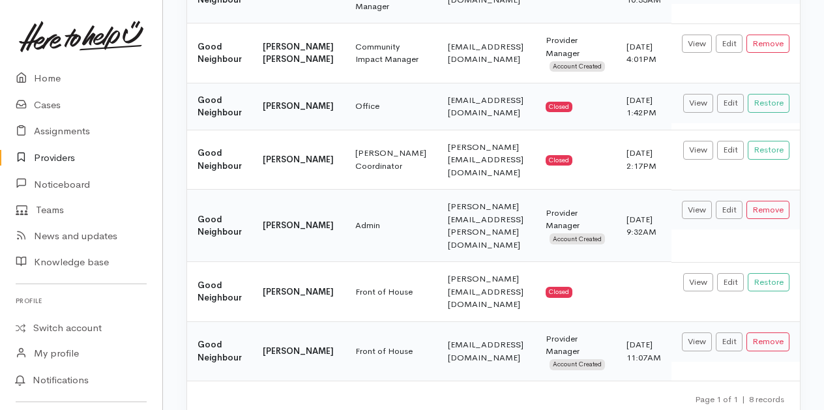
scroll to position [303, 0]
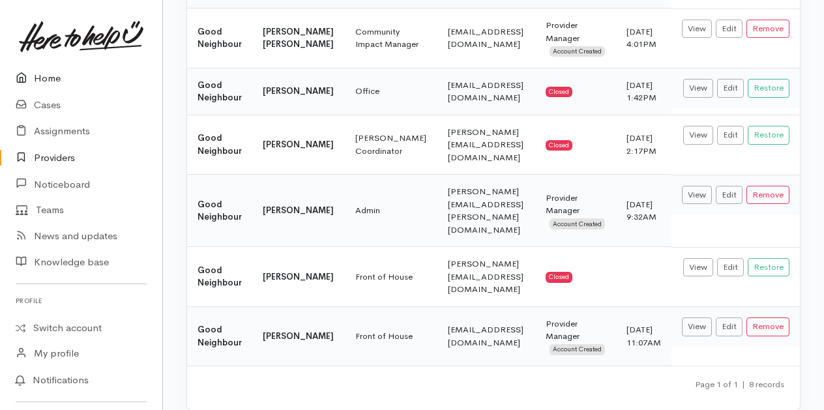
click at [36, 77] on link "Home" at bounding box center [81, 78] width 162 height 27
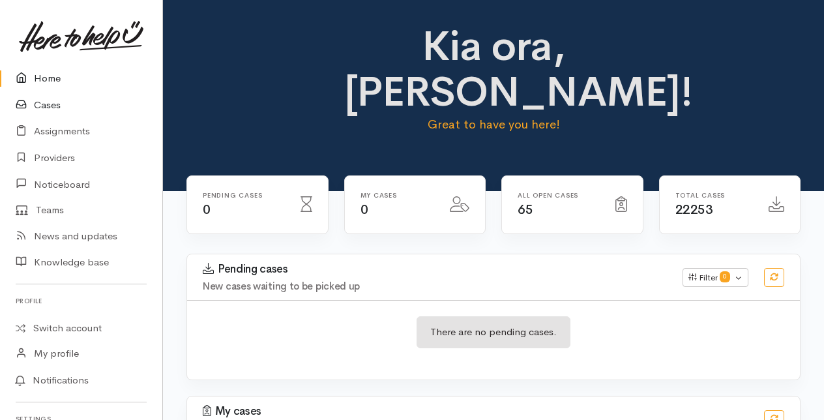
click at [48, 108] on link "Cases" at bounding box center [81, 105] width 162 height 27
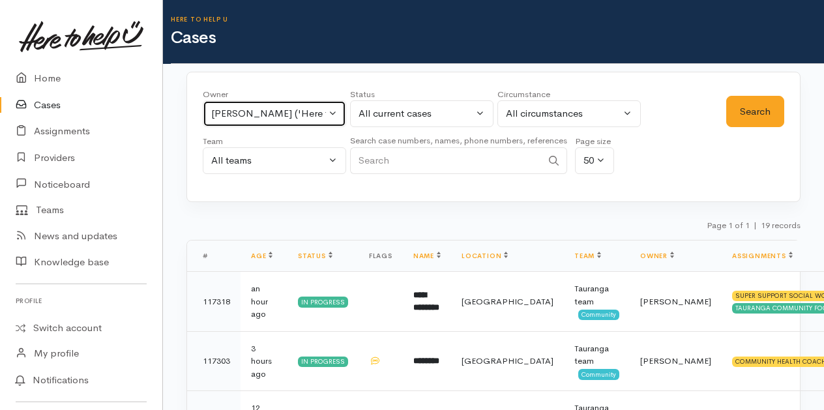
click at [334, 110] on button "Malia Stowers ('Here to help u')" at bounding box center [274, 113] width 143 height 27
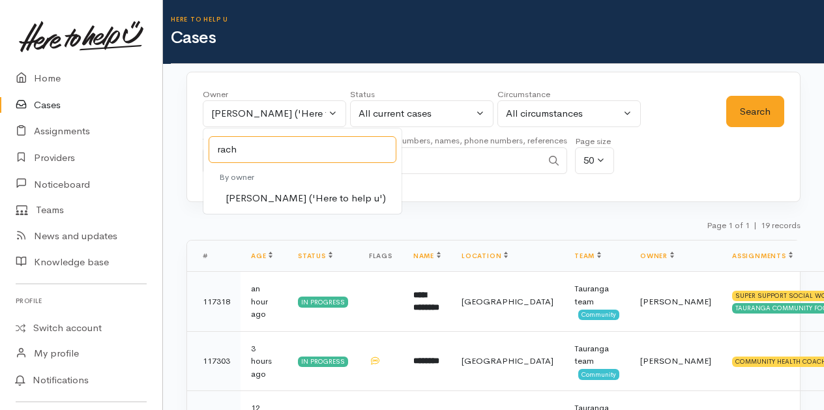
type input "rach"
click at [246, 197] on span "Rachel Proctor ('Here to help u')" at bounding box center [305, 198] width 160 height 15
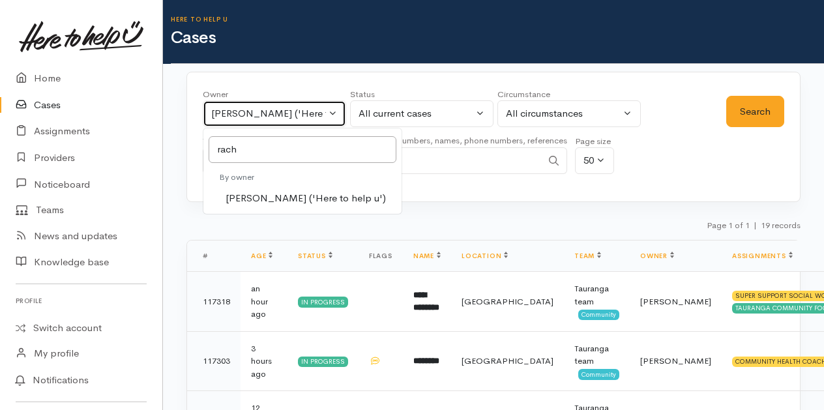
select select "1612"
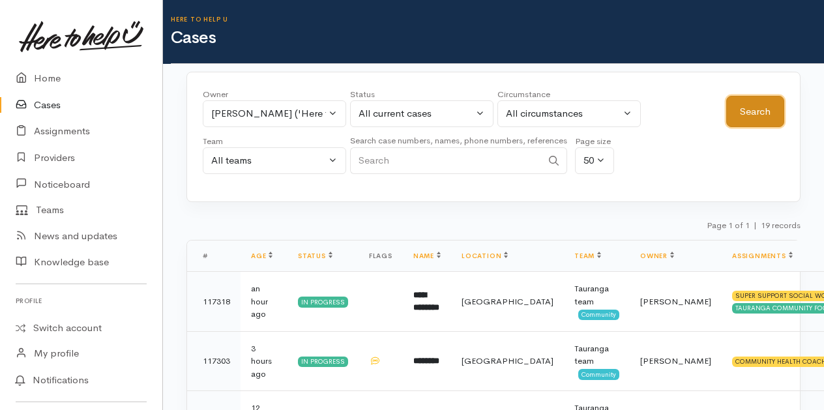
click at [738, 112] on button "Search" at bounding box center [755, 112] width 58 height 32
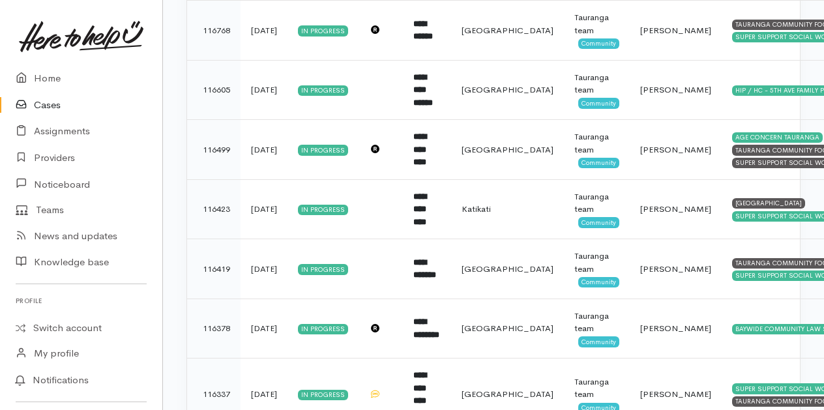
scroll to position [1396, 0]
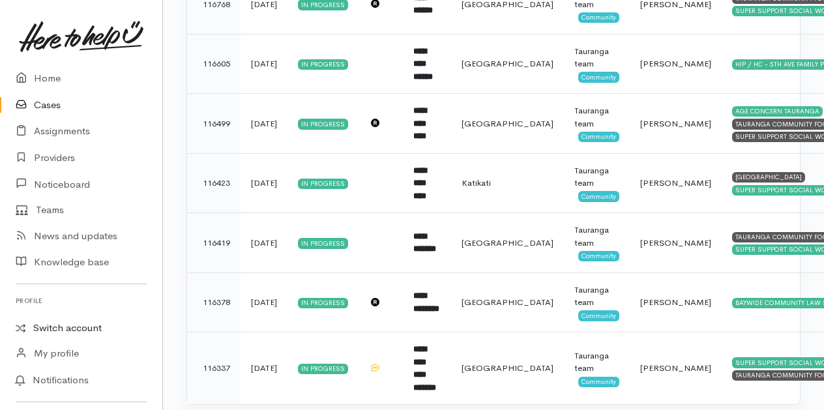
click at [47, 326] on link "Switch account" at bounding box center [81, 327] width 162 height 25
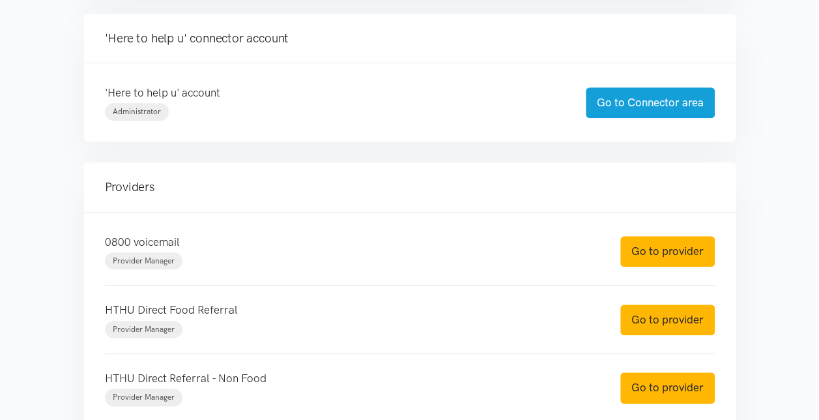
scroll to position [326, 0]
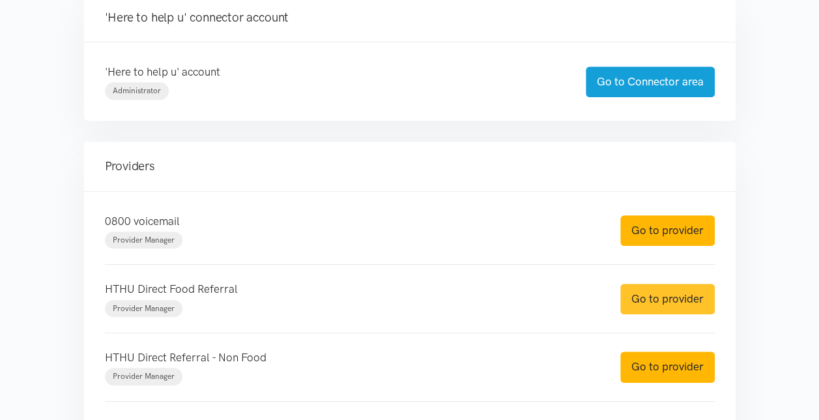
click at [663, 296] on link "Go to provider" at bounding box center [667, 298] width 94 height 31
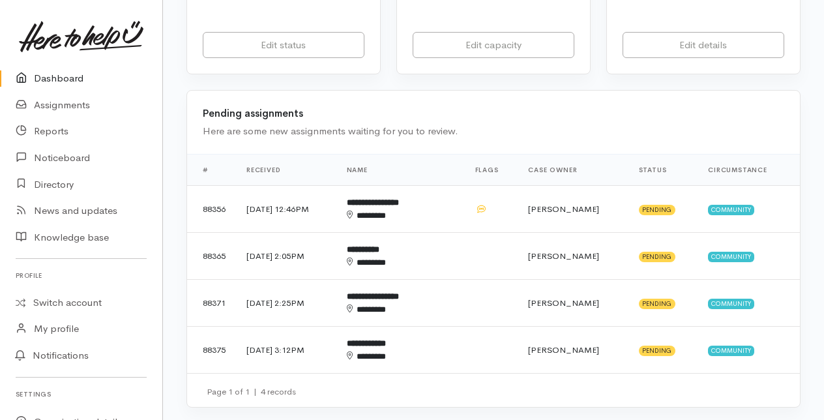
scroll to position [326, 0]
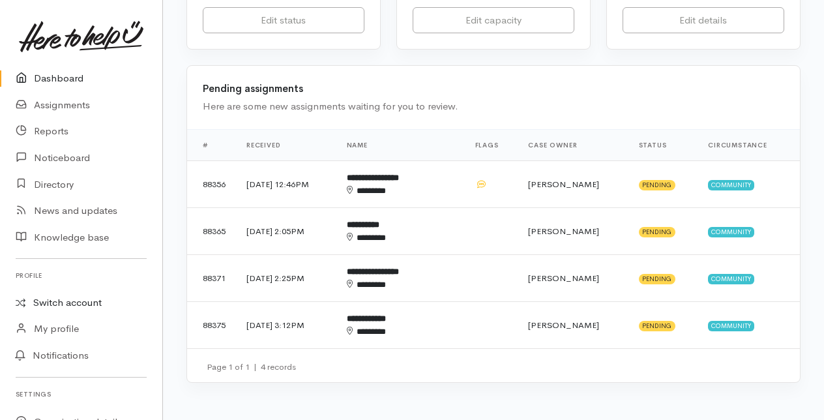
click at [74, 297] on link "Switch account" at bounding box center [81, 302] width 162 height 25
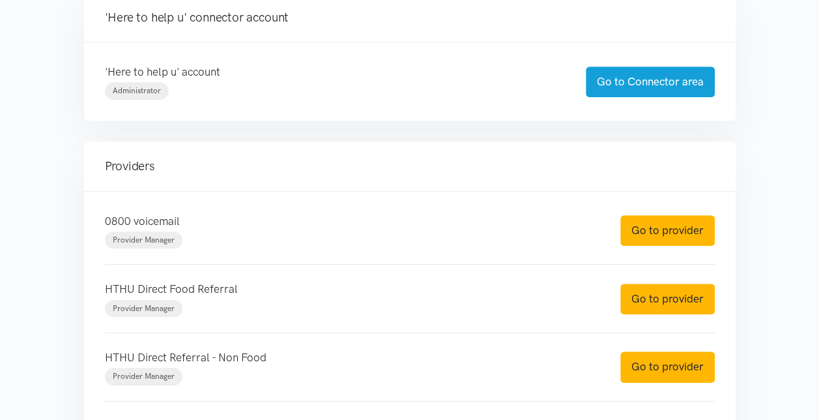
scroll to position [391, 0]
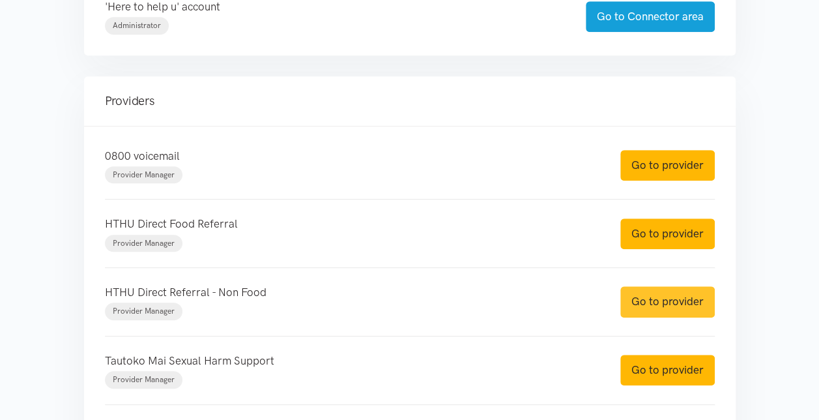
click at [676, 298] on link "Go to provider" at bounding box center [667, 301] width 94 height 31
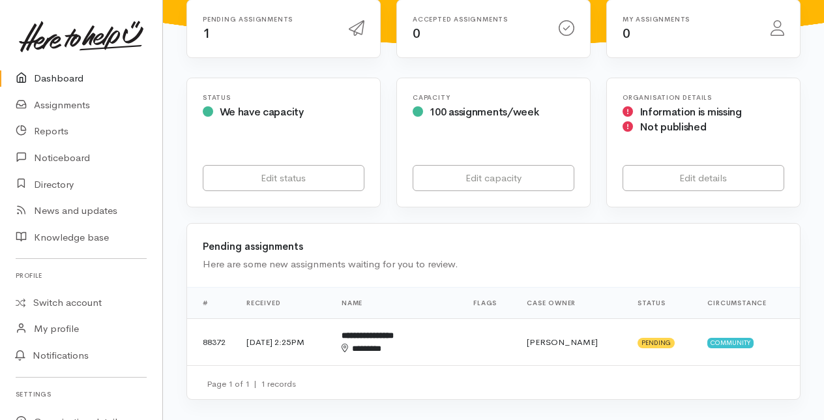
scroll to position [195, 0]
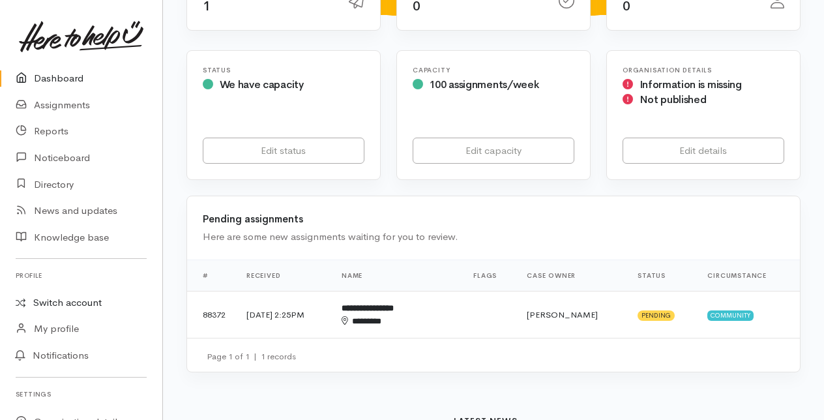
click at [68, 298] on link "Switch account" at bounding box center [81, 302] width 162 height 25
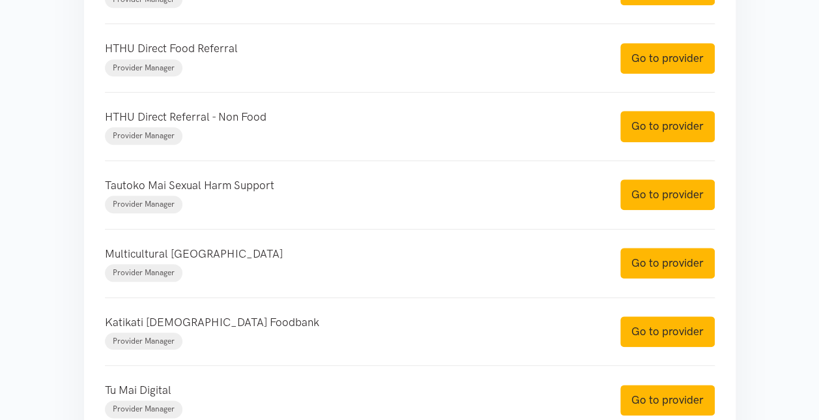
scroll to position [586, 0]
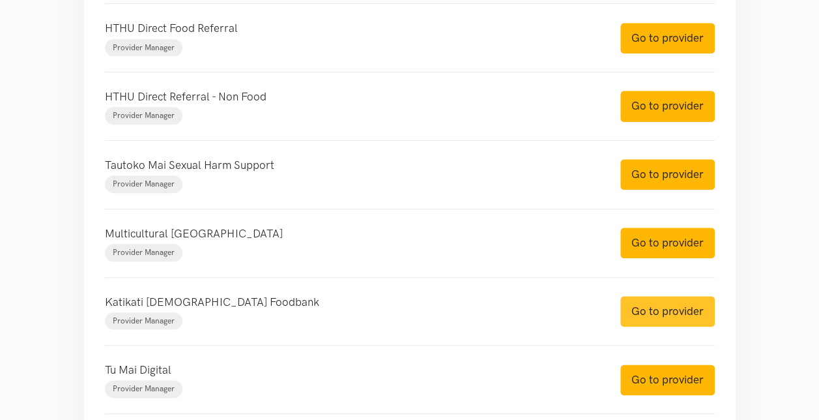
click at [646, 309] on link "Go to provider" at bounding box center [667, 311] width 94 height 31
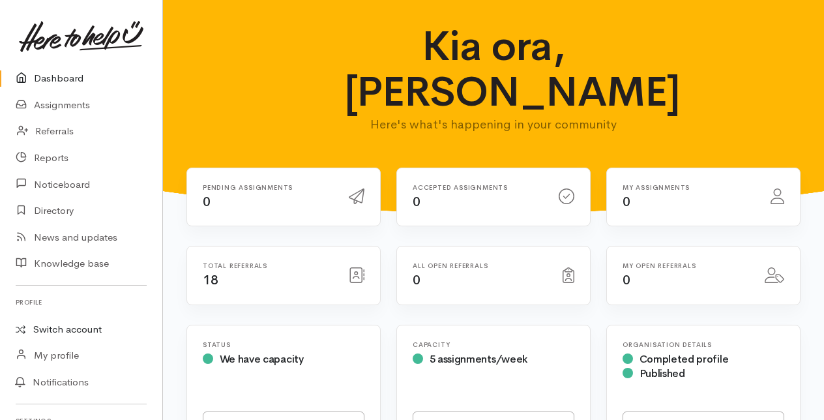
click at [55, 329] on link "Switch account" at bounding box center [81, 329] width 162 height 25
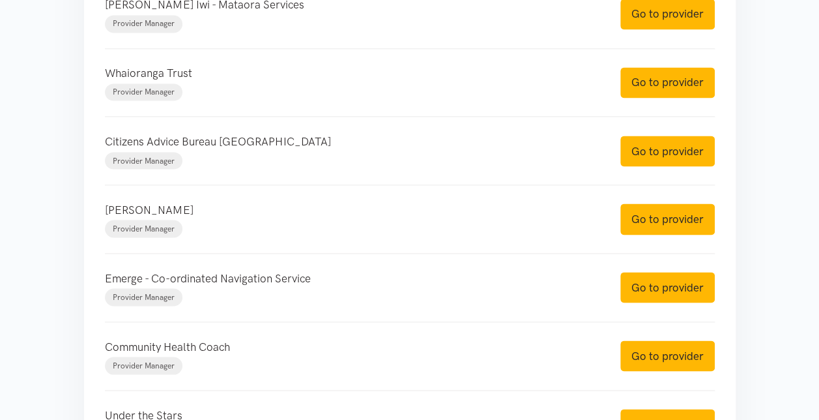
scroll to position [1108, 0]
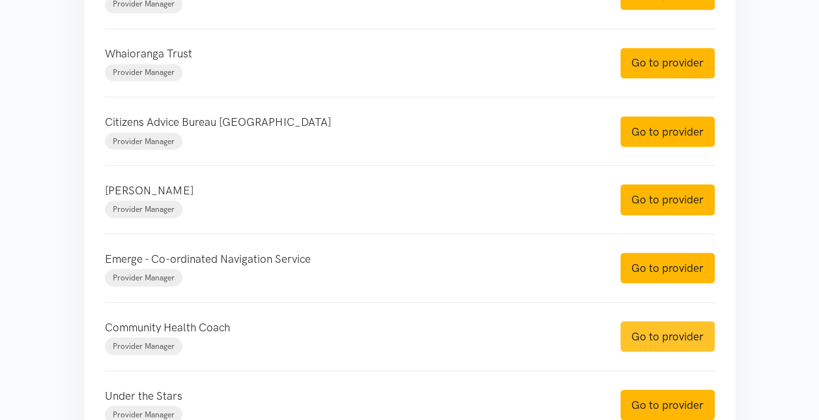
click at [659, 331] on link "Go to provider" at bounding box center [667, 336] width 94 height 31
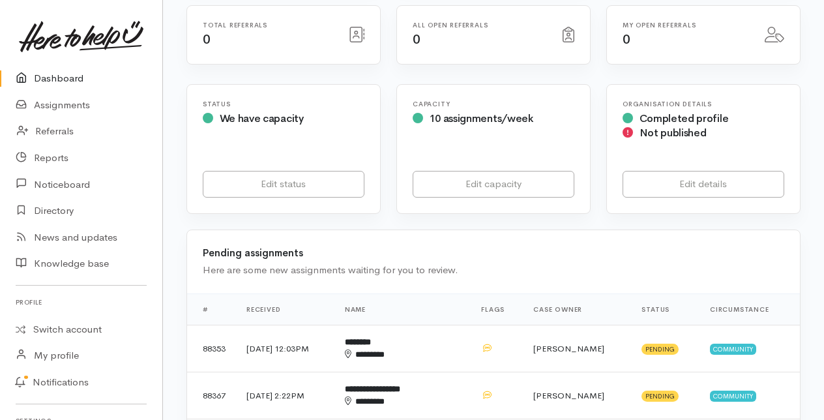
scroll to position [261, 0]
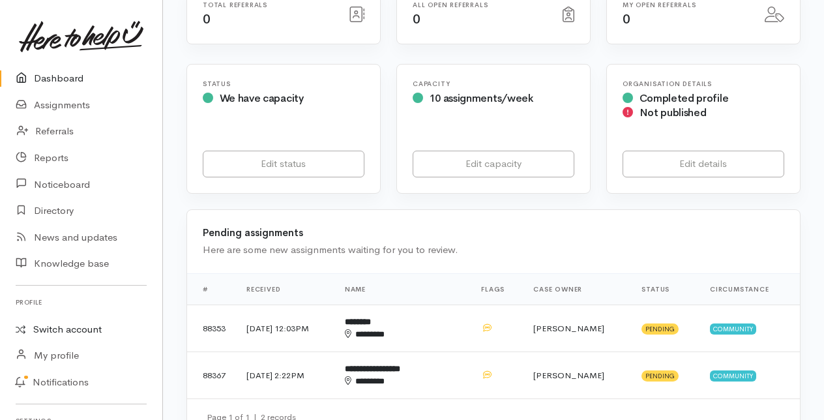
click at [52, 323] on link "Switch account" at bounding box center [81, 329] width 162 height 25
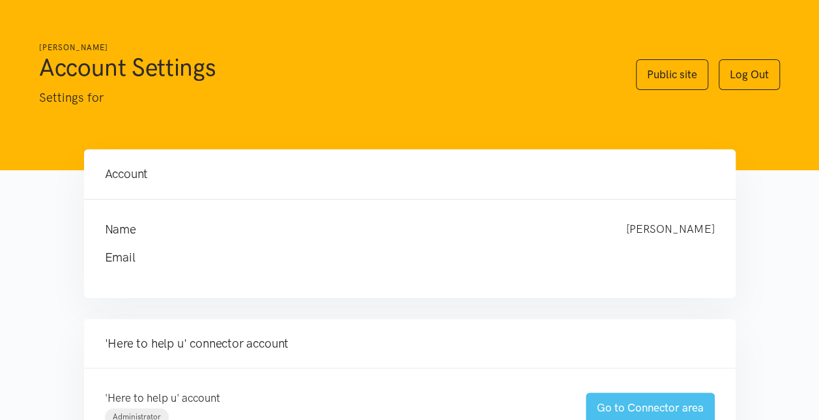
click at [620, 409] on link "Go to Connector area" at bounding box center [650, 407] width 129 height 31
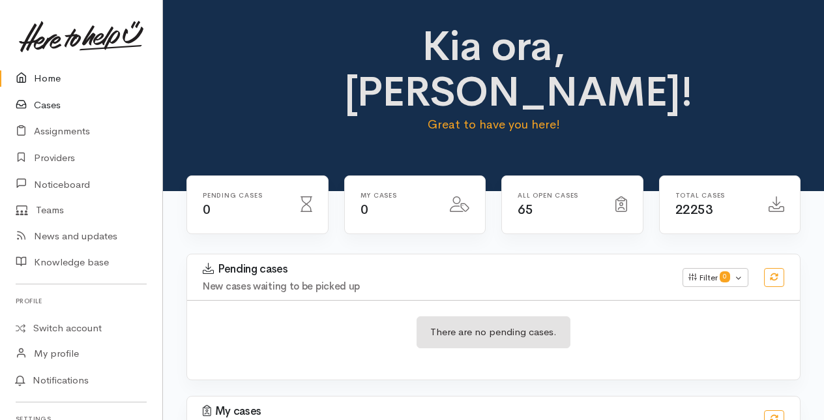
click at [52, 103] on link "Cases" at bounding box center [81, 105] width 162 height 27
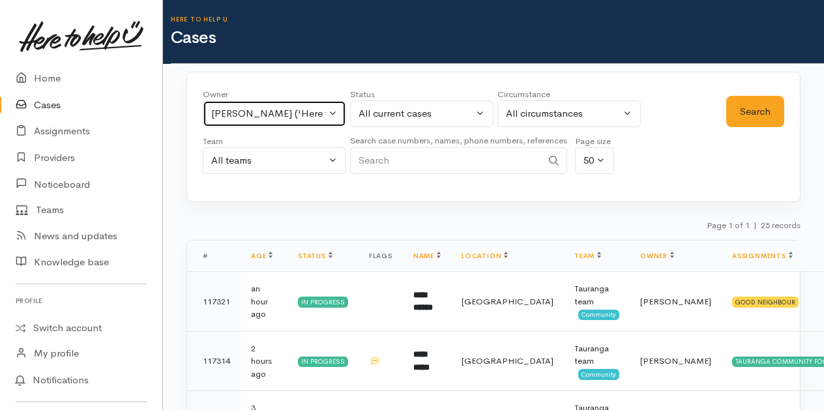
click at [336, 106] on button "[PERSON_NAME] ('Here to help u')" at bounding box center [274, 113] width 143 height 27
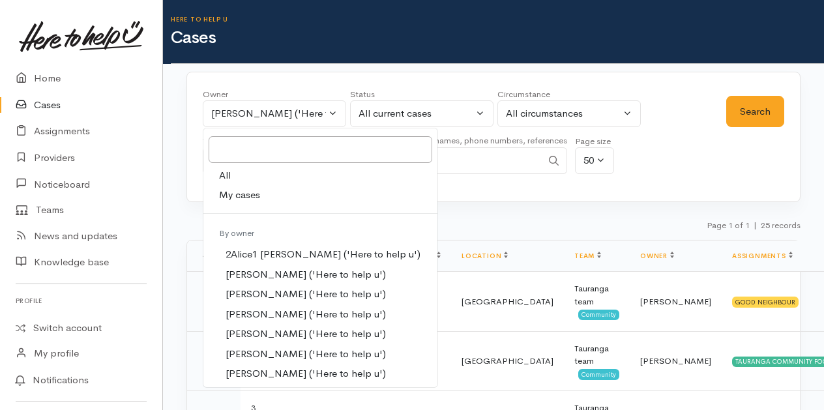
click at [237, 197] on span "My cases" at bounding box center [239, 195] width 41 height 15
select select "205"
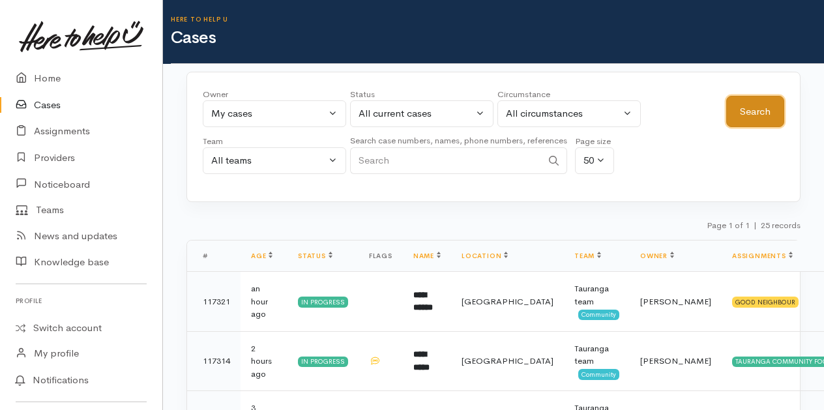
click at [749, 106] on button "Search" at bounding box center [755, 112] width 58 height 32
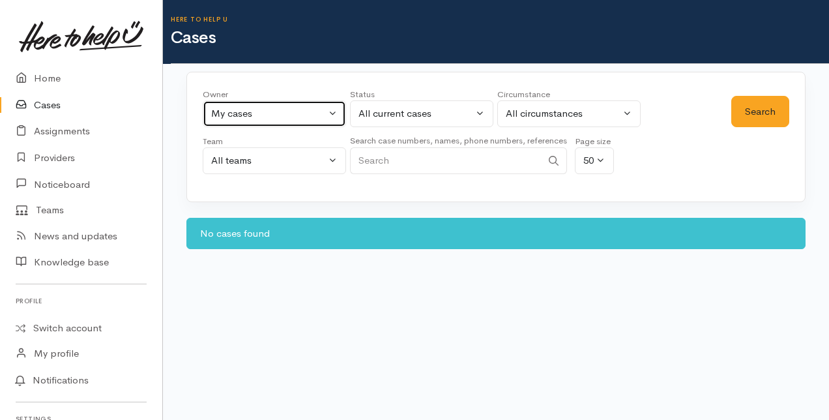
click at [327, 115] on button "My cases" at bounding box center [274, 113] width 143 height 27
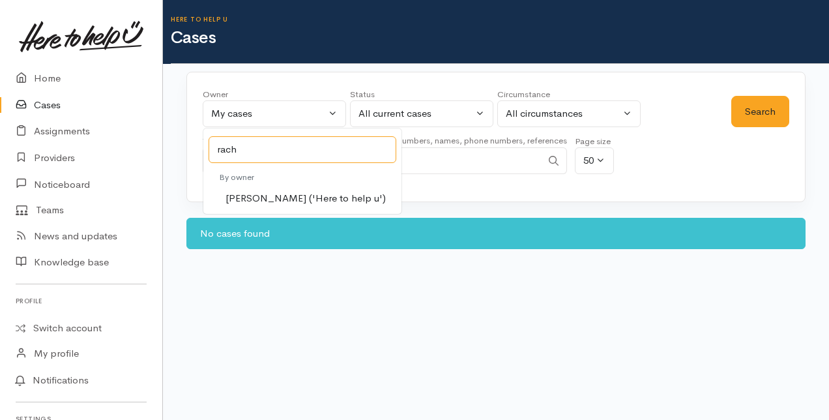
type input "rach"
click at [253, 195] on span "Rachel Proctor ('Here to help u')" at bounding box center [305, 198] width 160 height 15
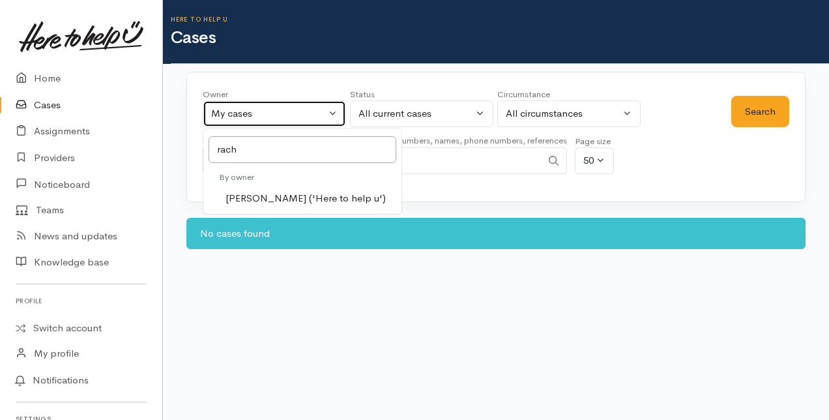
select select "1612"
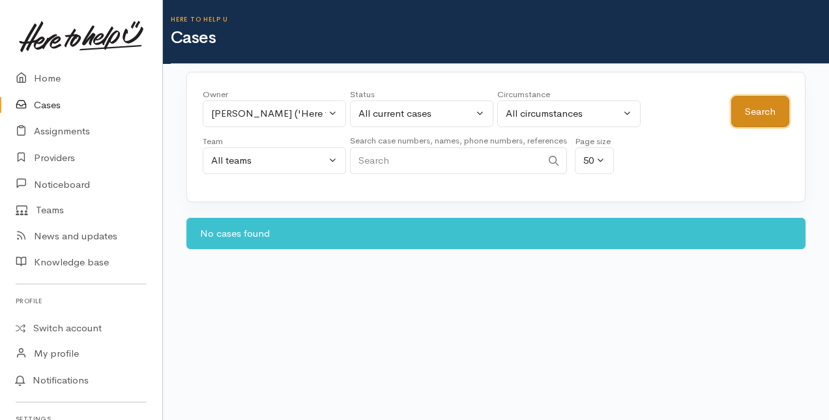
click at [781, 114] on button "Search" at bounding box center [760, 112] width 58 height 32
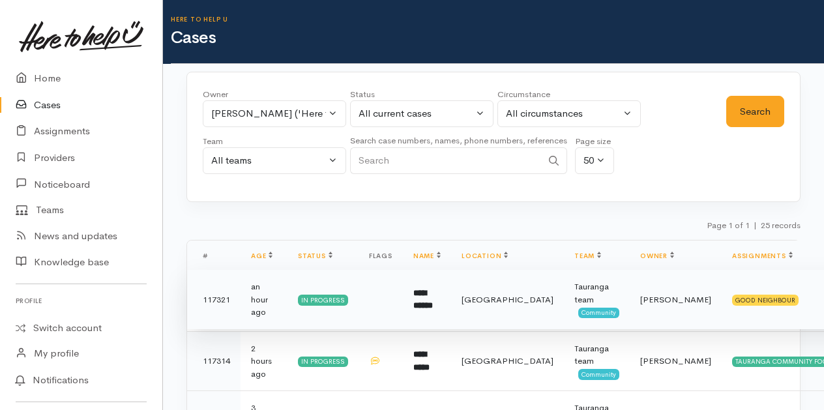
click at [451, 295] on td "**********" at bounding box center [427, 300] width 48 height 60
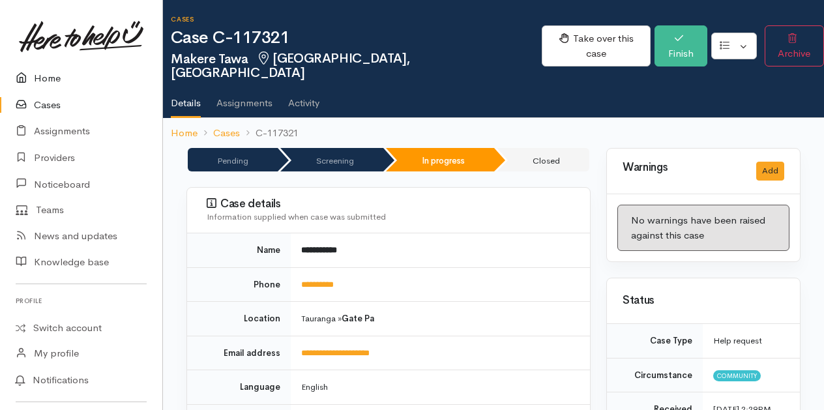
click at [41, 72] on link "Home" at bounding box center [81, 78] width 162 height 27
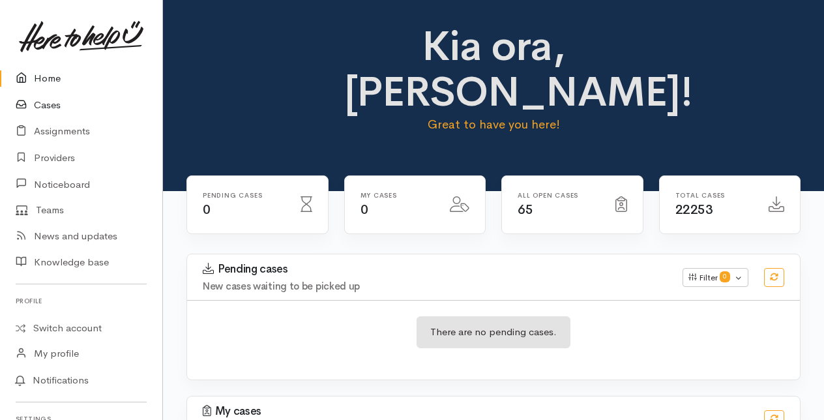
click at [46, 104] on link "Cases" at bounding box center [81, 105] width 162 height 27
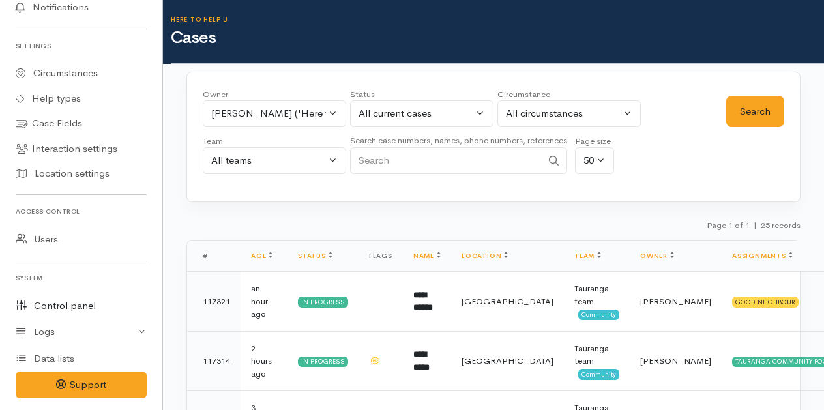
scroll to position [410, 0]
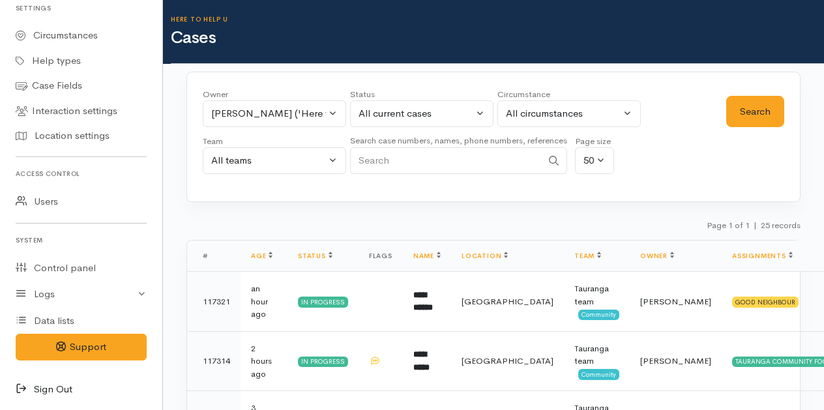
click at [36, 388] on link "Sign Out" at bounding box center [81, 389] width 162 height 27
